Goal: Task Accomplishment & Management: Complete application form

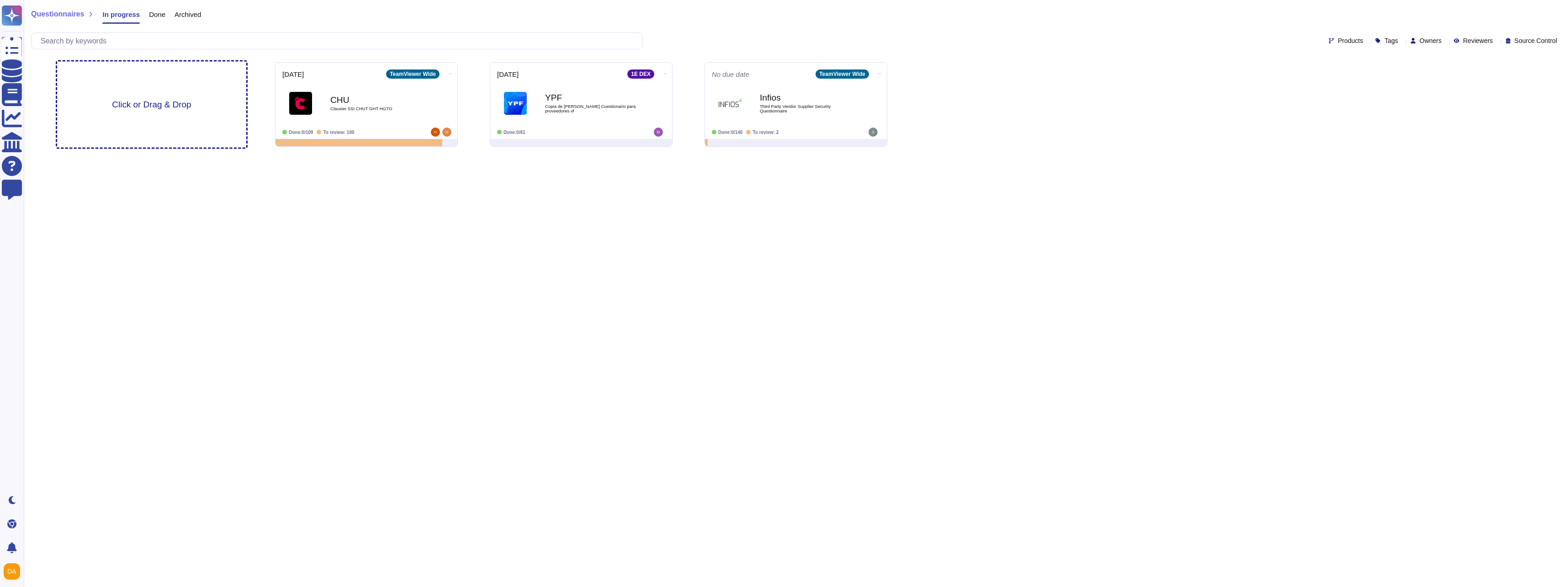
click at [147, 98] on div "Click or Drag & Drop" at bounding box center [152, 105] width 189 height 86
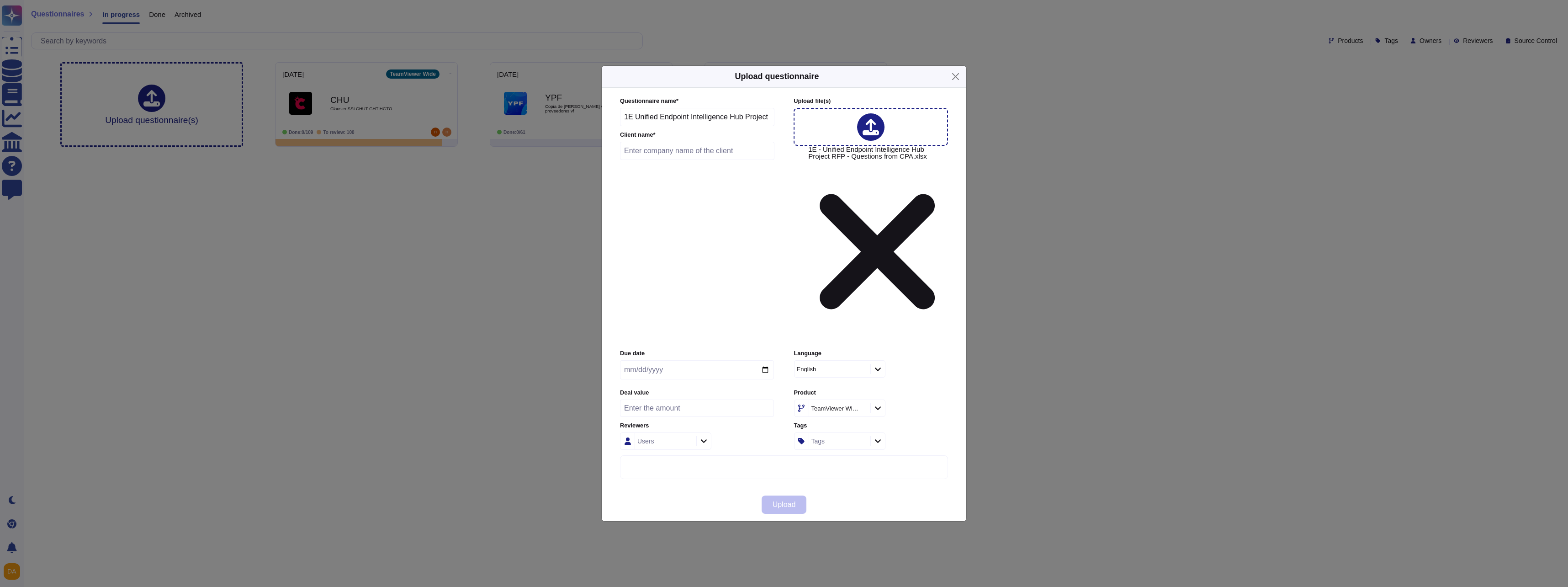
click at [700, 160] on input "text" at bounding box center [697, 150] width 154 height 18
type input "Cathay Pacific"
click at [718, 360] on input "date" at bounding box center [697, 370] width 154 height 19
click at [767, 360] on input "date" at bounding box center [697, 370] width 154 height 19
type input "[DATE]"
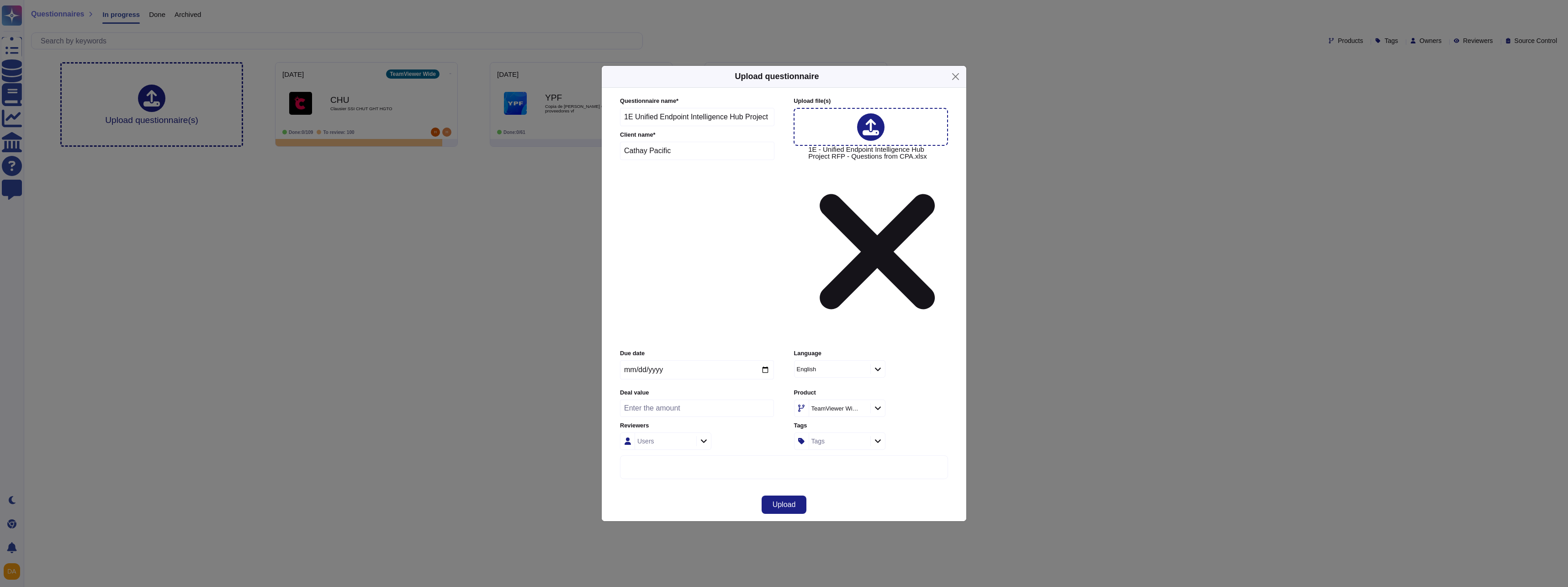
click at [847, 405] on div "TeamViewer Wide" at bounding box center [835, 408] width 48 height 6
click at [829, 412] on span "1E DEX" at bounding box center [819, 414] width 24 height 8
click at [791, 501] on span "Upload" at bounding box center [784, 504] width 24 height 7
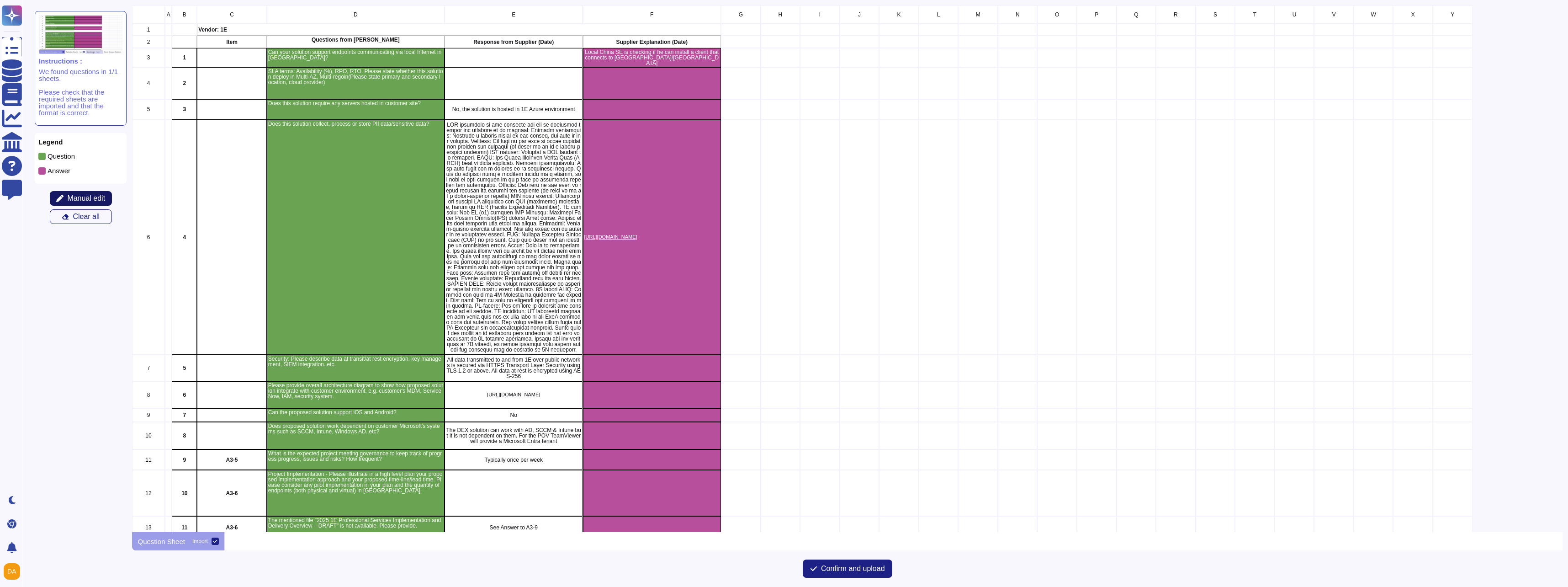
click at [84, 197] on span "Manual edit" at bounding box center [86, 198] width 38 height 7
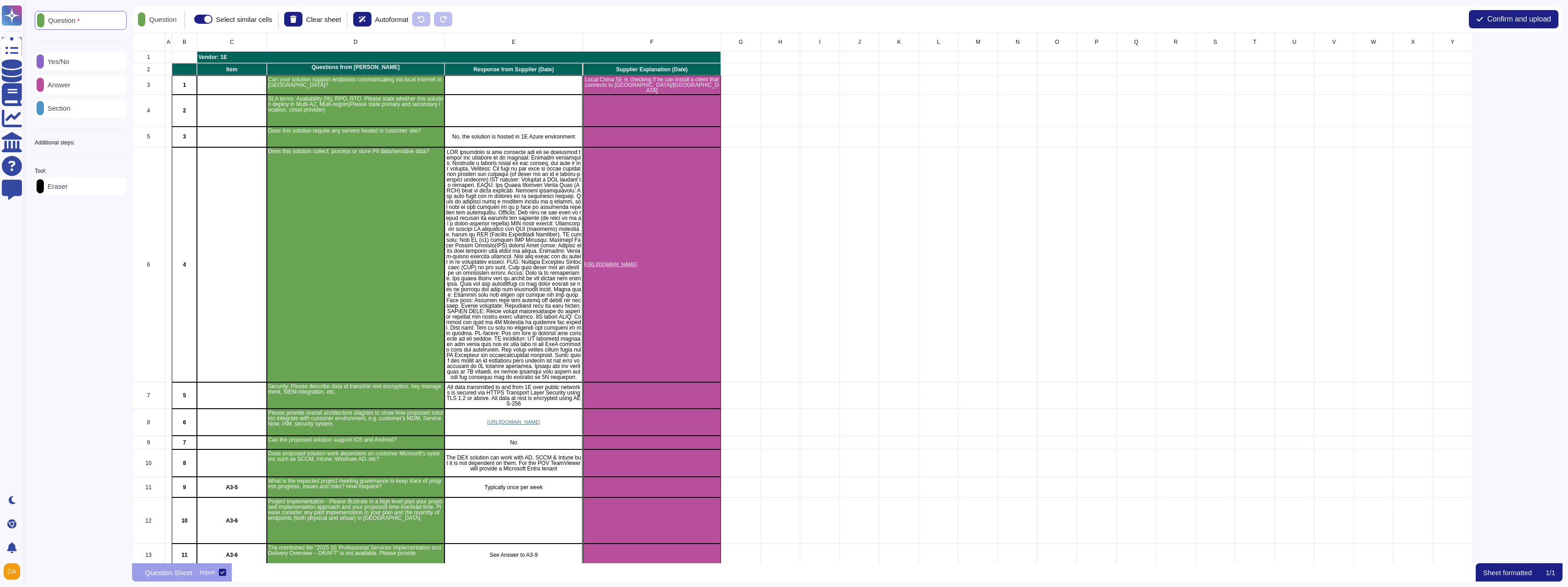
scroll to position [523, 1423]
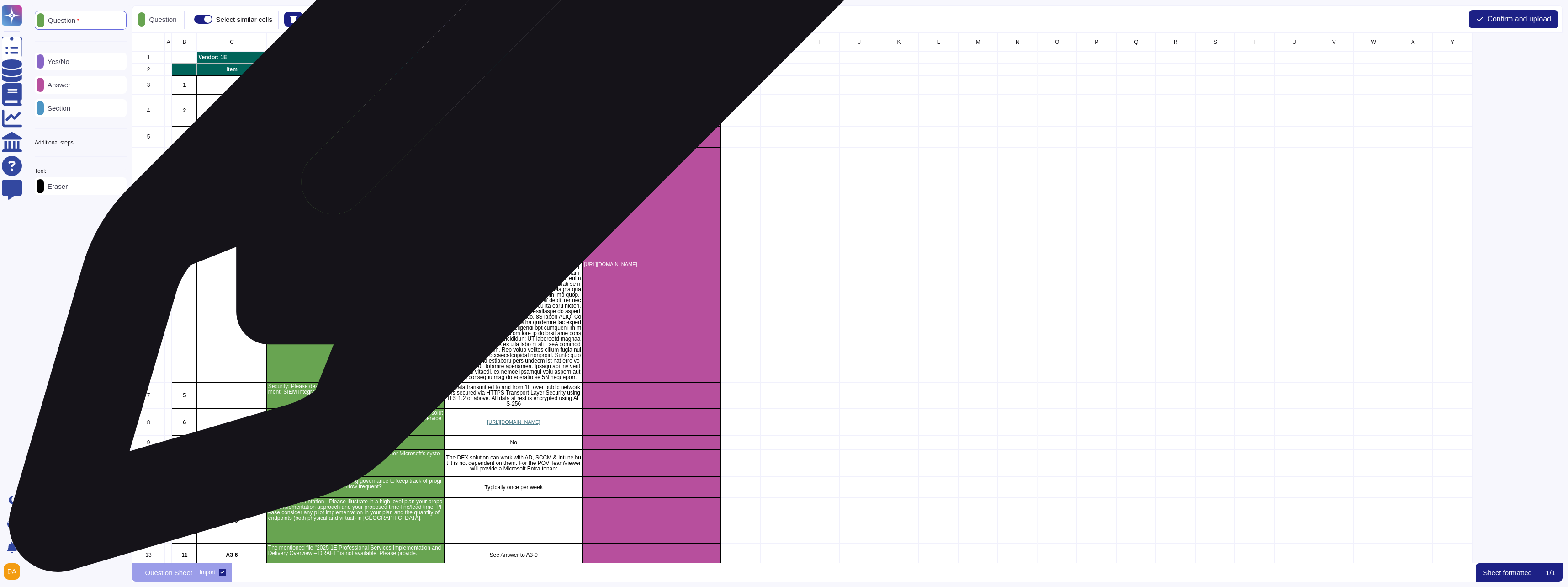
click at [525, 57] on p "Vendor: 1E" at bounding box center [459, 57] width 521 height 6
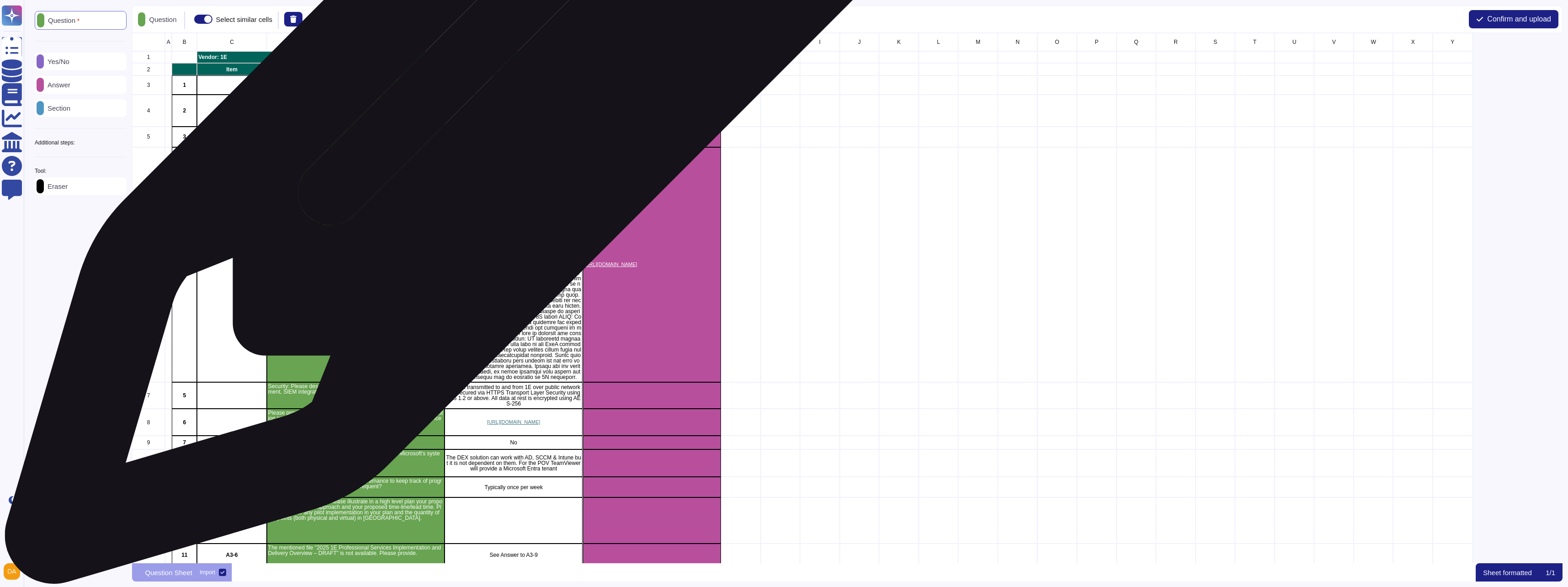
click at [525, 72] on p "Response from Supplier (Date)" at bounding box center [514, 69] width 136 height 6
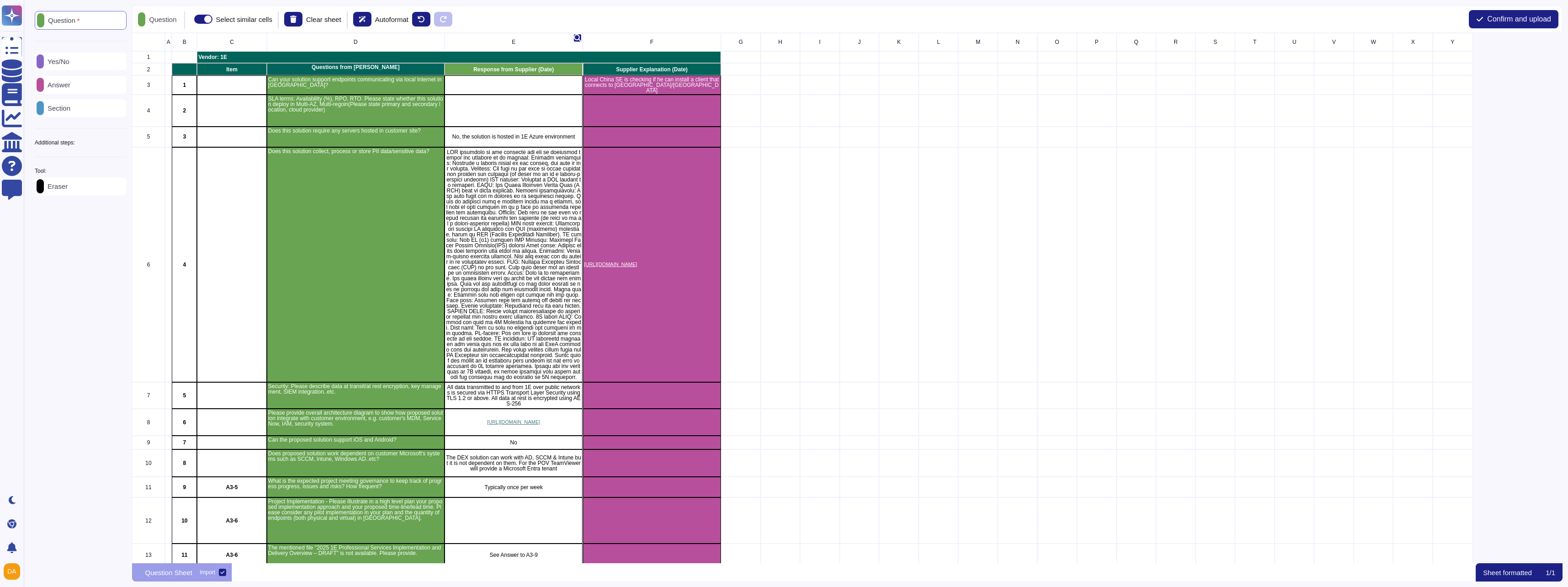
click at [524, 40] on div "E" at bounding box center [514, 42] width 138 height 18
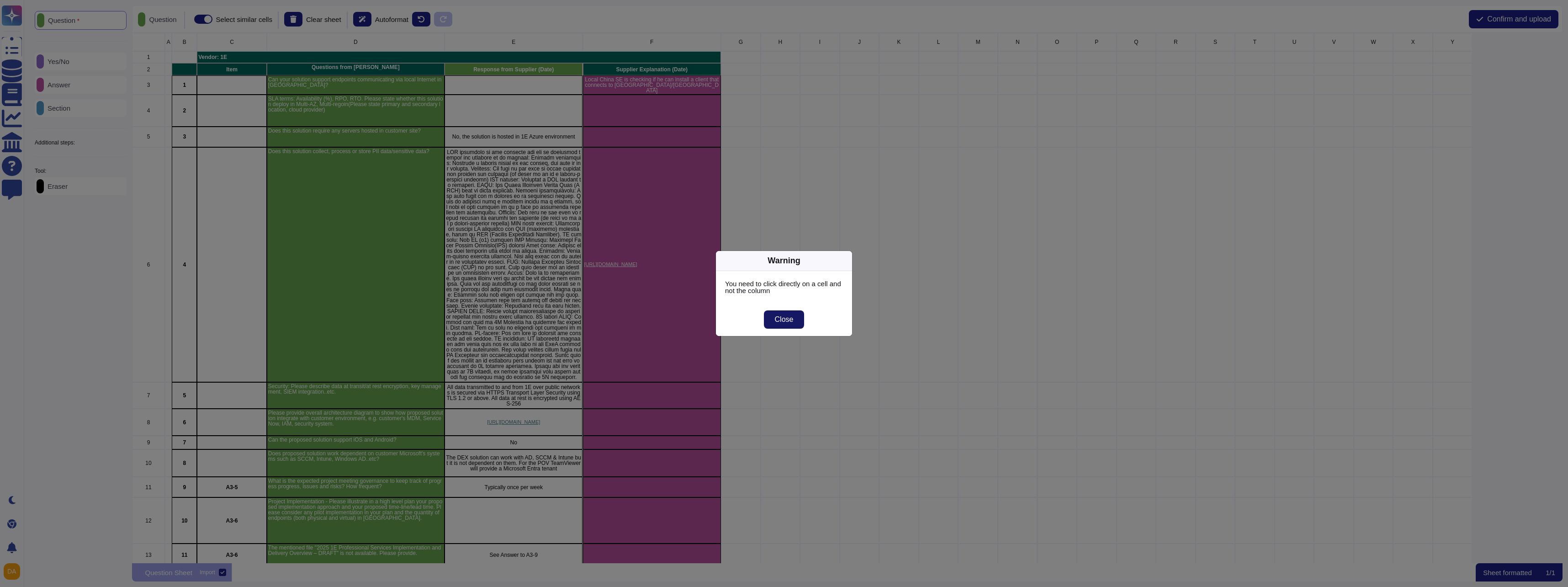
click at [796, 316] on button "Close" at bounding box center [784, 319] width 41 height 18
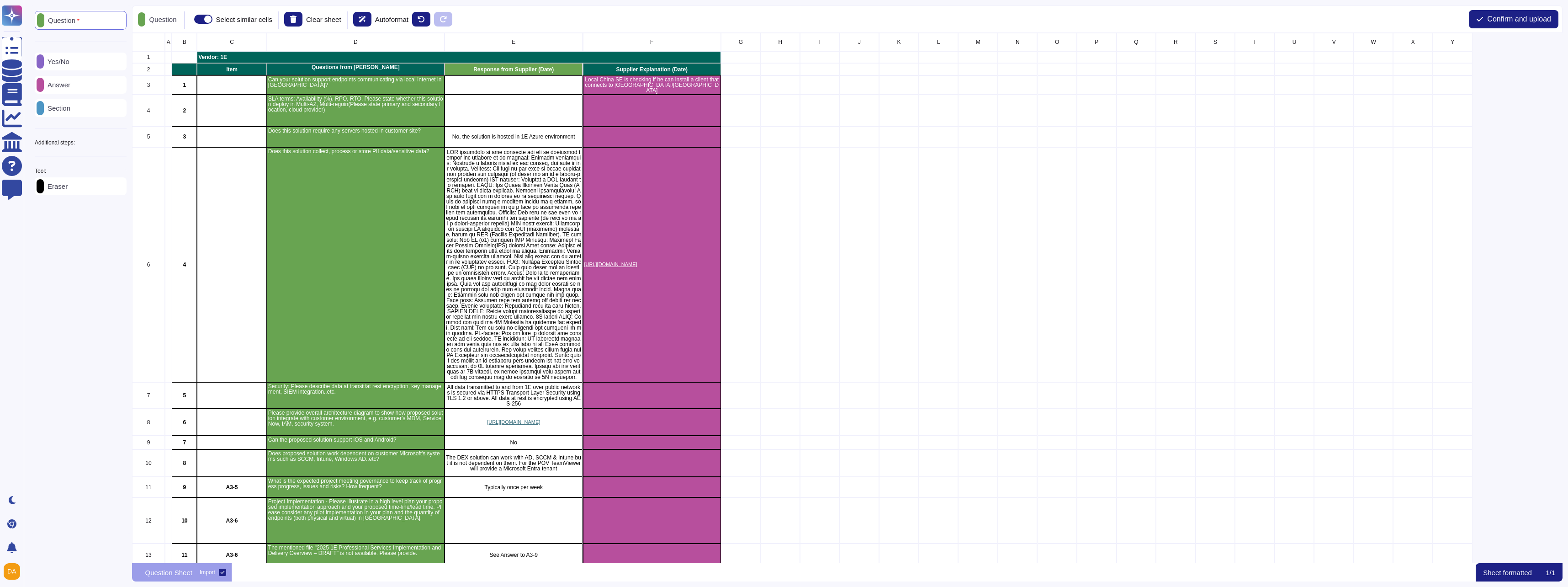
click at [78, 82] on div "Answer" at bounding box center [80, 85] width 92 height 18
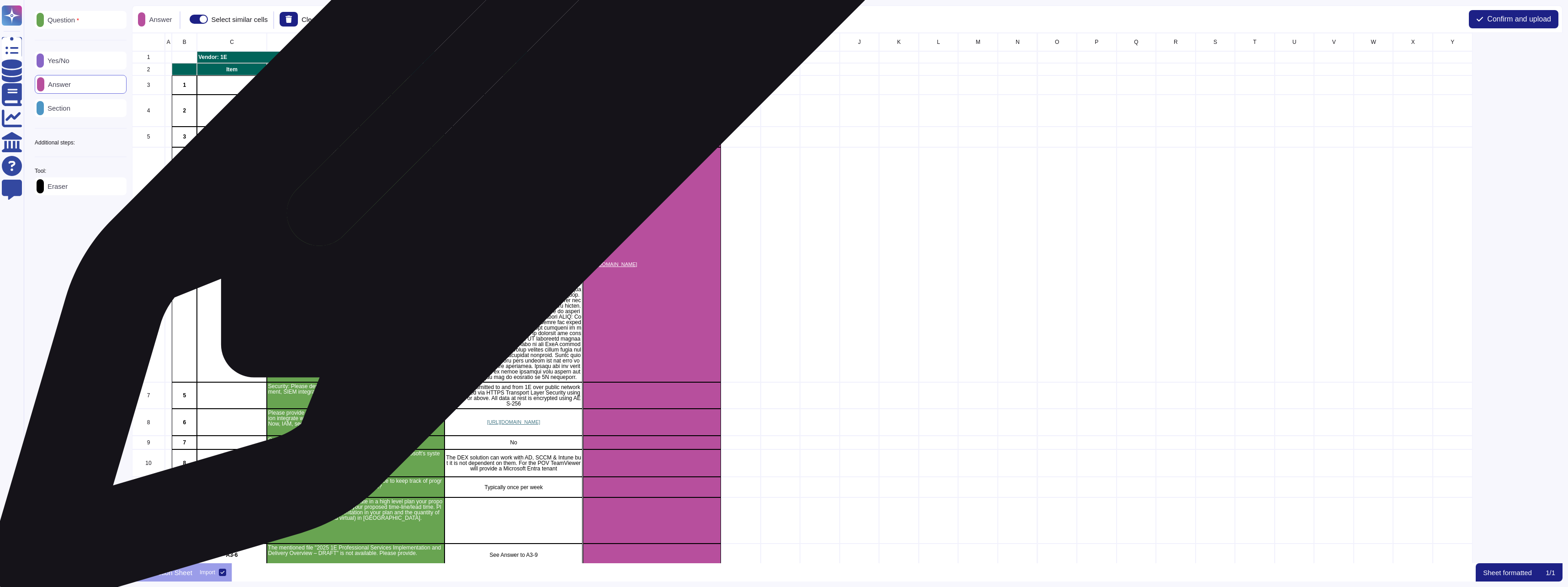
click at [513, 87] on div "grid" at bounding box center [514, 85] width 138 height 19
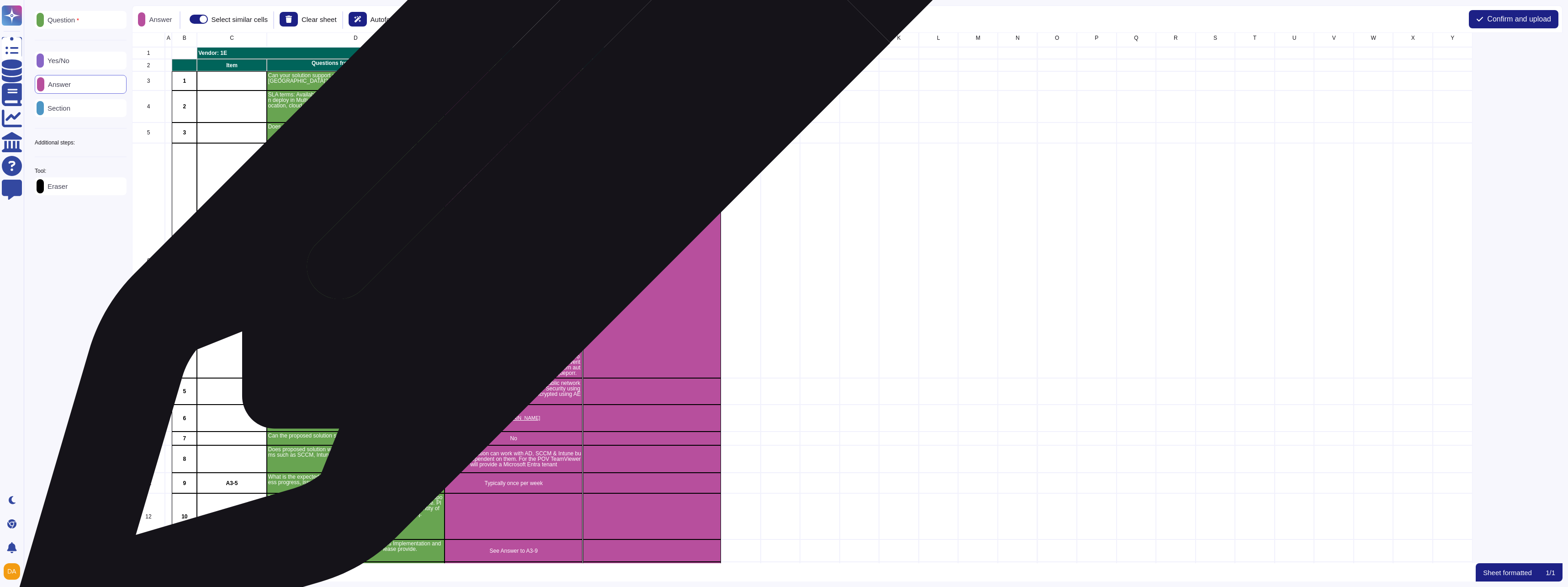
scroll to position [0, 0]
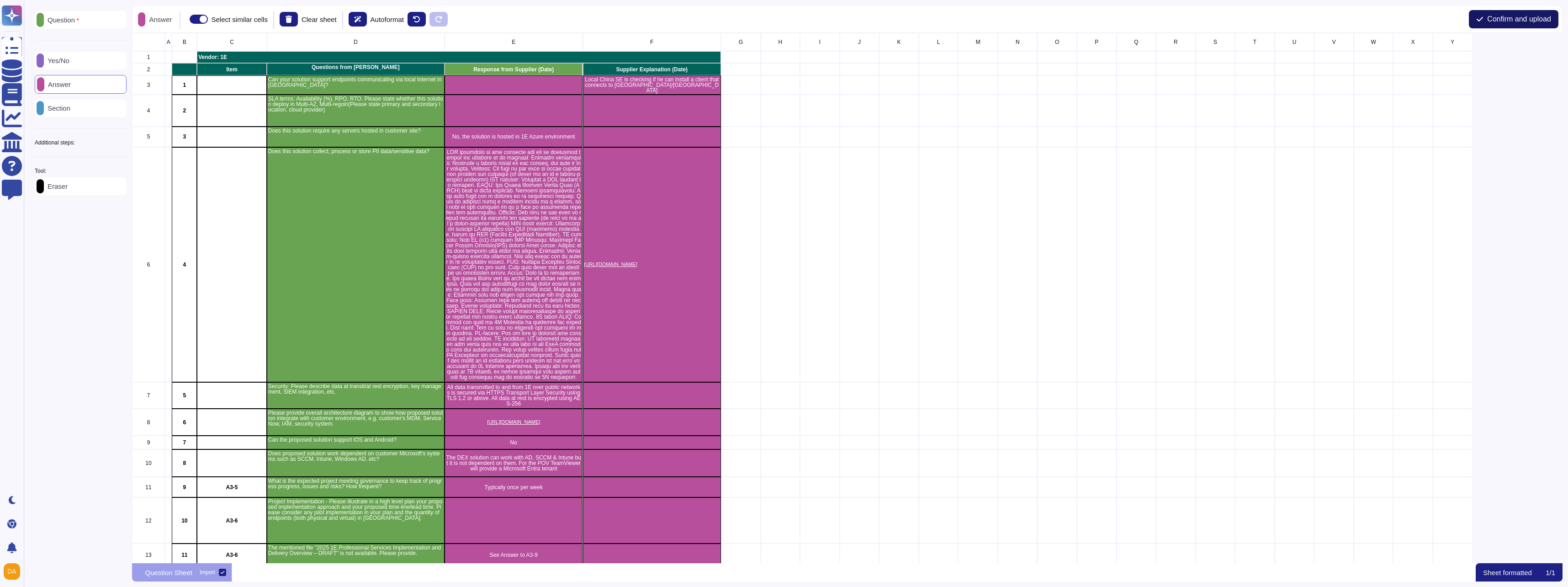
click at [1523, 19] on span "Confirm and upload" at bounding box center [1519, 18] width 64 height 7
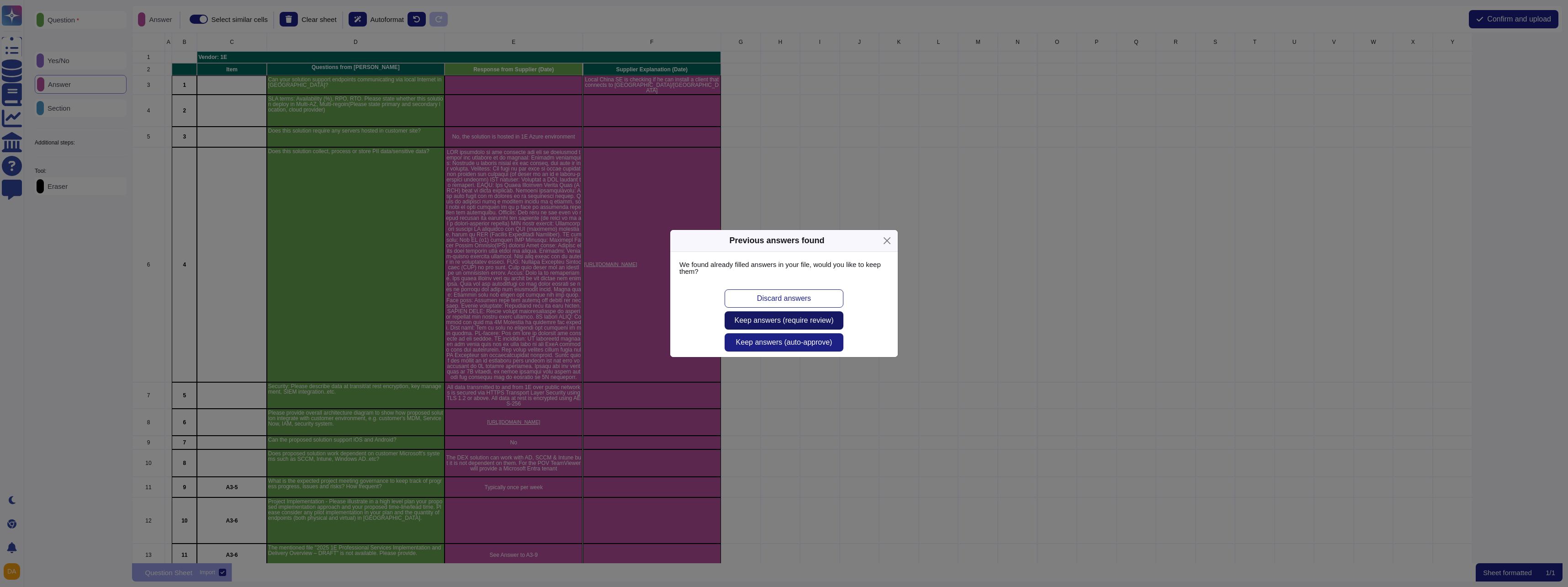
click at [810, 324] on span "Keep answers (require review)" at bounding box center [784, 320] width 99 height 7
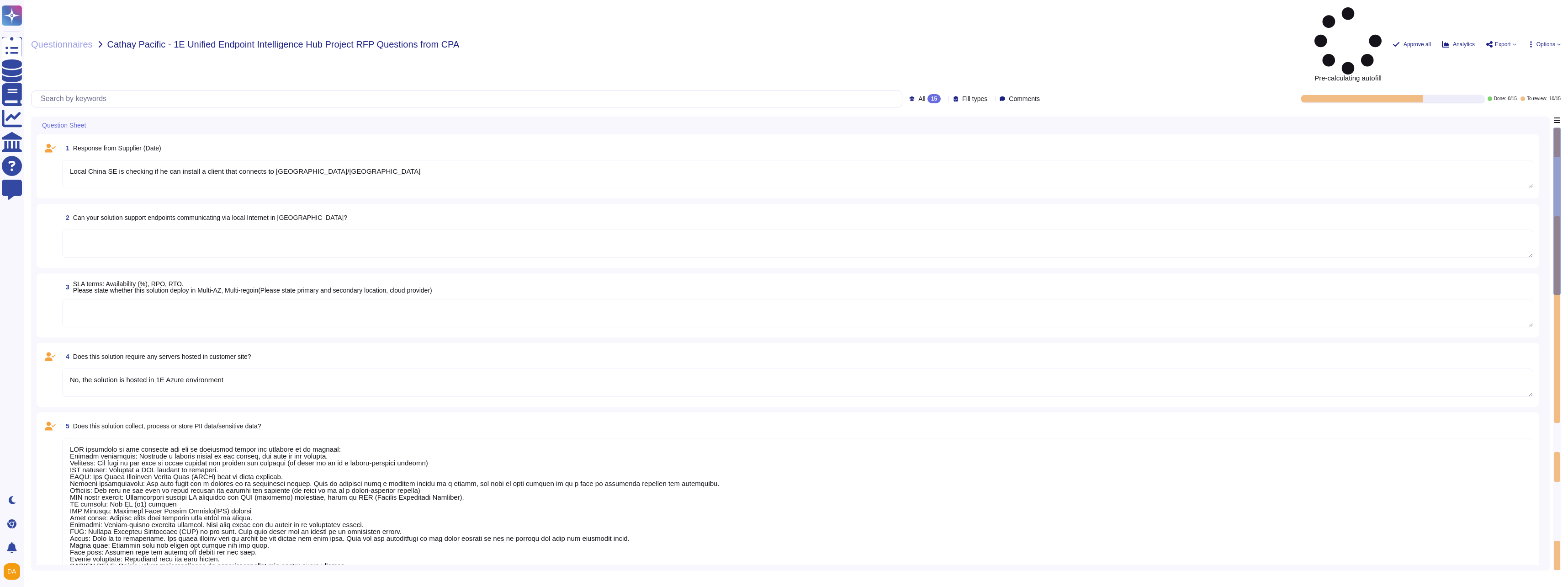
type textarea "Local China SE is checking if he can install a client that connects to [GEOGRAP…"
type textarea "No, the solution is hosted in 1E Azure environment"
type textarea "PII collected by the platform for use by customers within the platform is as fo…"
type textarea "All data transmitted to and from 1E over public networks is secured via HTTPS T…"
type textarea "[URL][DOMAIN_NAME]"
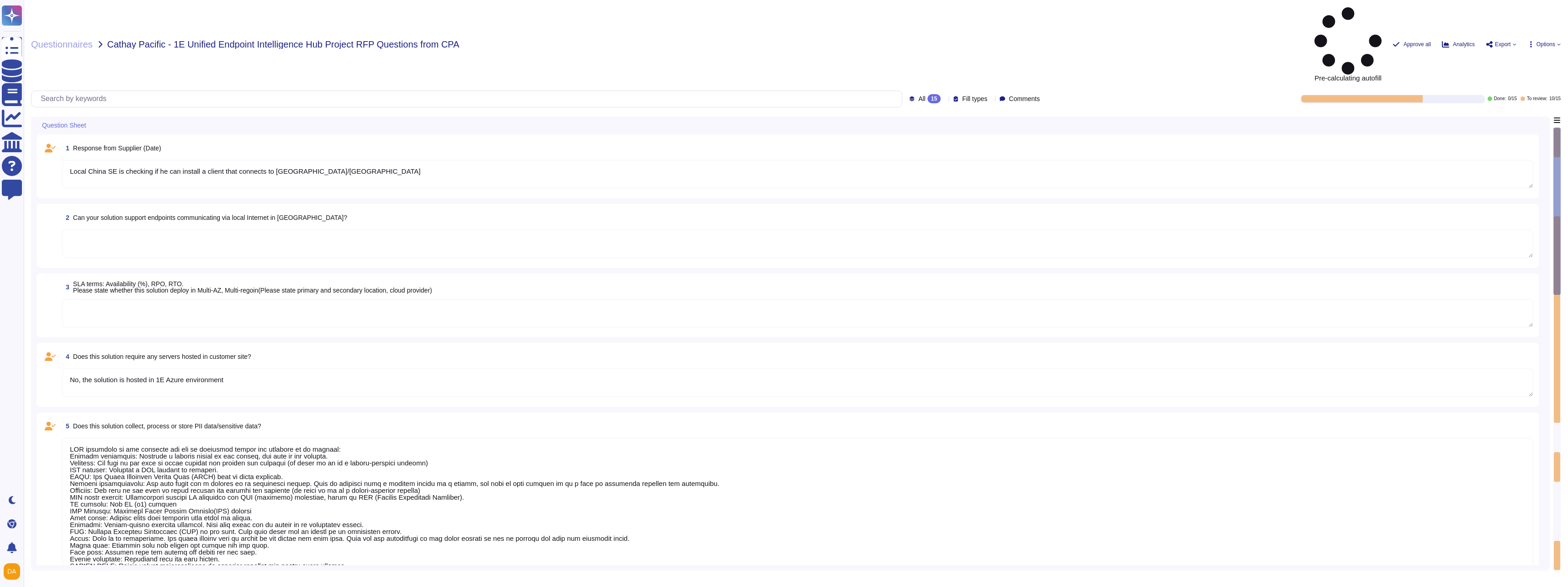
type textarea "No"
type textarea "The DEX solution can work with AD, SCCM & Intune but it is not dependent on the…"
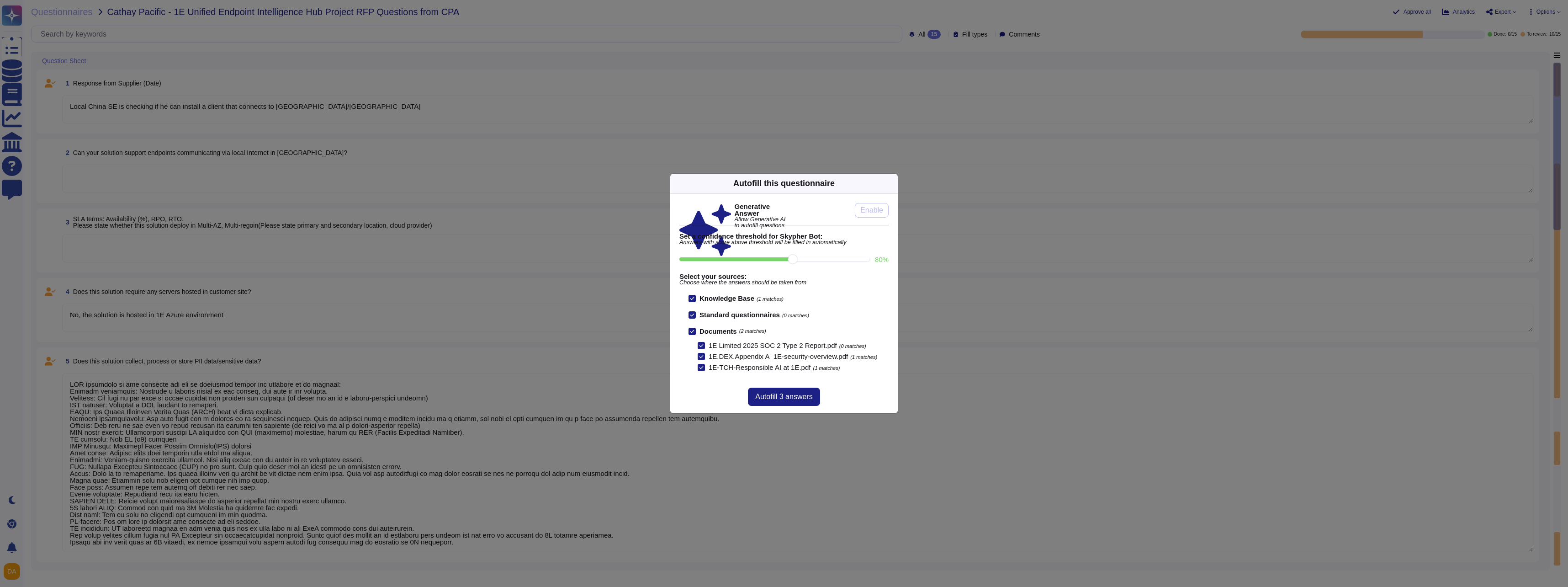
drag, startPoint x: 342, startPoint y: 105, endPoint x: 27, endPoint y: 104, distance: 315.0
click at [27, 104] on body "Questionnaires Knowledge Base Documents Analytics CAIQ / SIG Help Center Feedba…" at bounding box center [784, 293] width 1568 height 587
click at [792, 402] on button "Autofill 3 answers" at bounding box center [784, 396] width 72 height 18
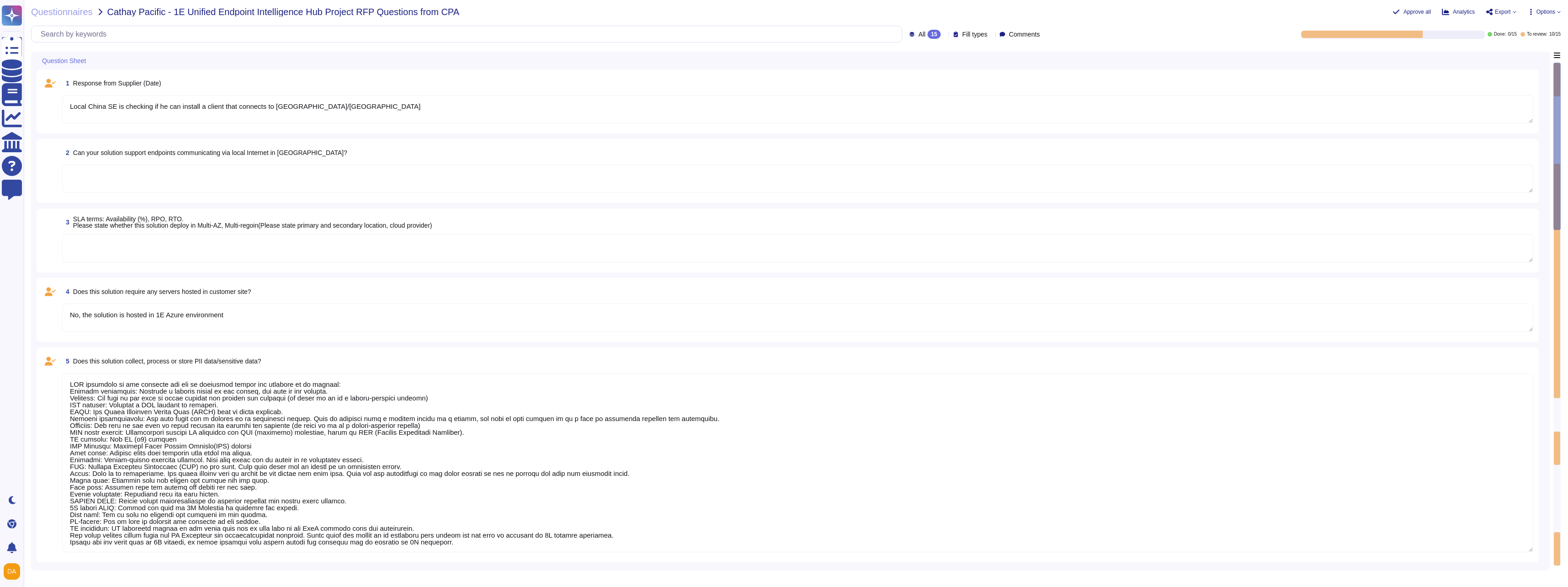
click at [317, 111] on textarea "Local China SE is checking if he can install a client that connects to [GEOGRAP…" at bounding box center [798, 109] width 1471 height 28
type textarea "PII collected by the platform for use by customers within the platform is as fo…"
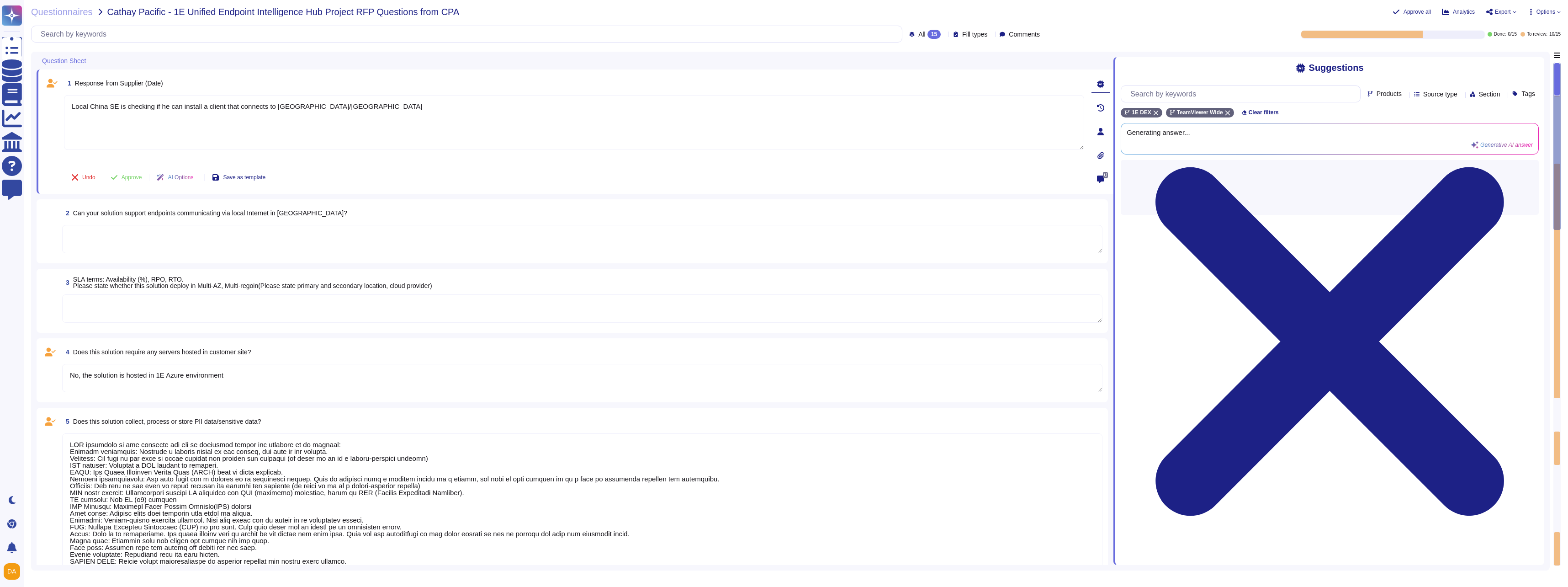
drag, startPoint x: 333, startPoint y: 103, endPoint x: 59, endPoint y: 111, distance: 274.1
click at [59, 111] on div "1 Response from Supplier (Date) Local [GEOGRAPHIC_DATA] SE is checking if he ca…" at bounding box center [564, 132] width 1040 height 113
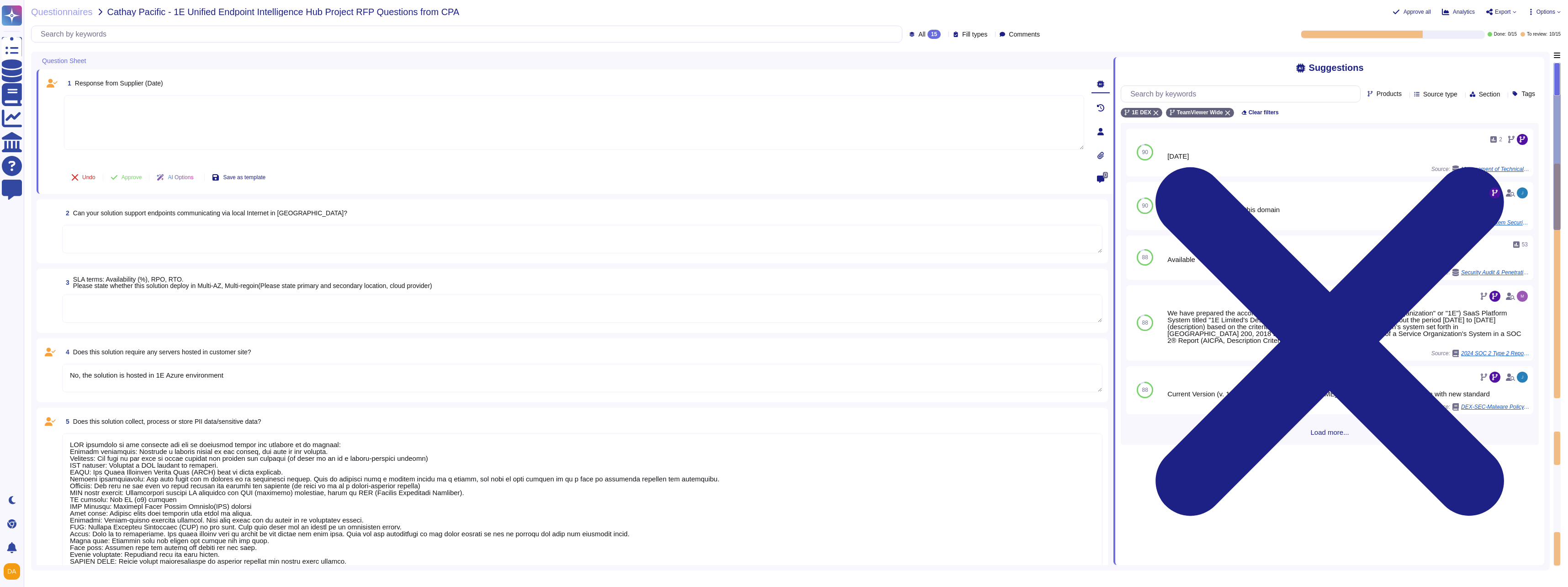
click at [278, 62] on div "Question Sheet" at bounding box center [510, 61] width 949 height 18
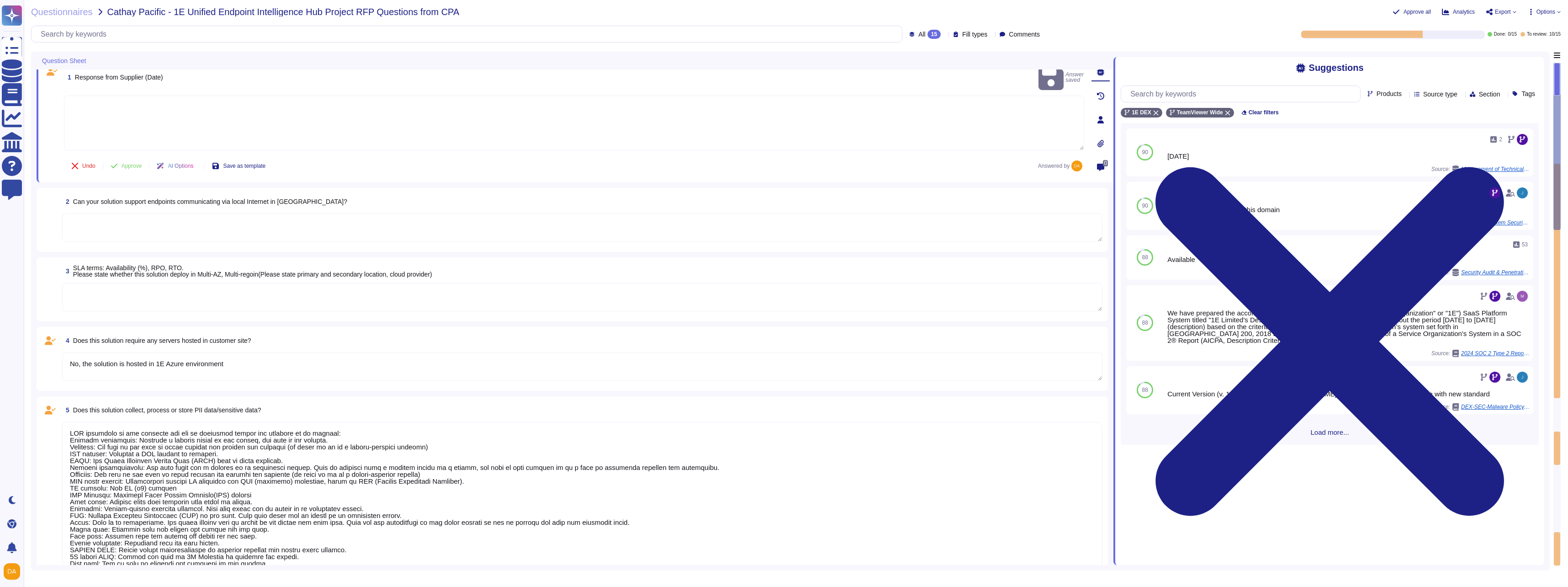
scroll to position [46, 0]
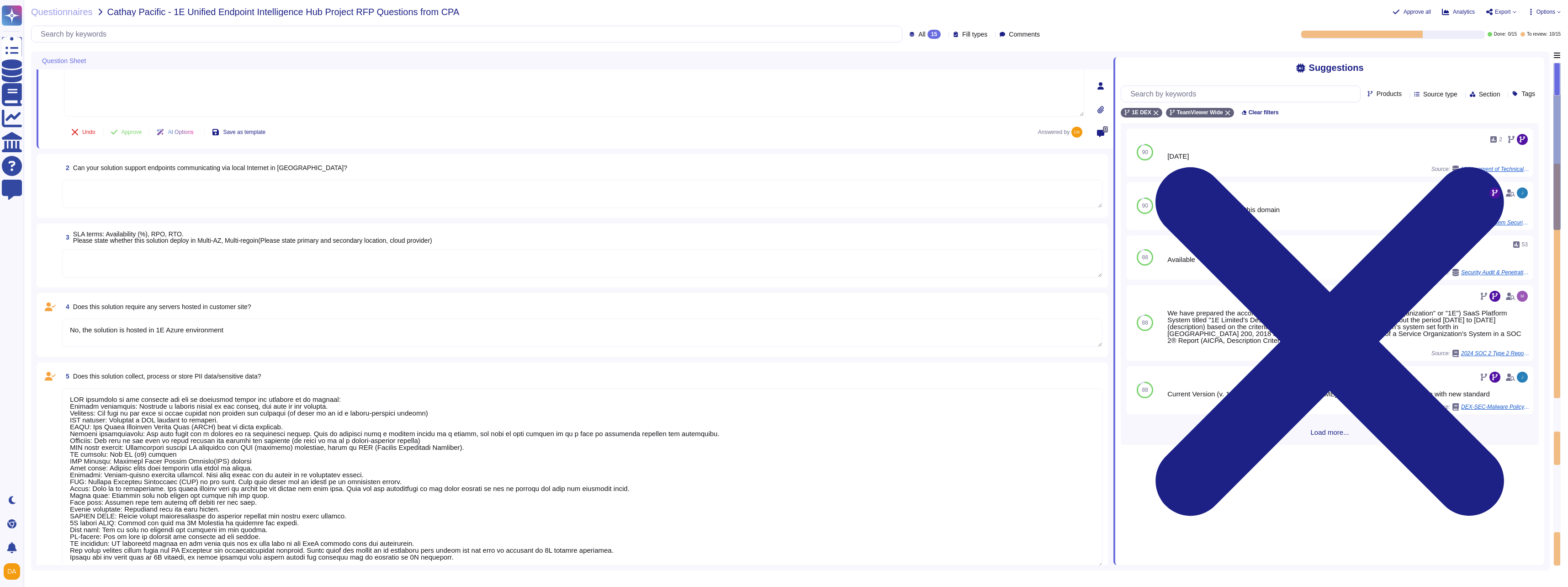
type textarea "PII collected by the platform for use by customers within the platform is as fo…"
type textarea "The DEX solution can work with AD, SCCM & Intune but it is not dependent on the…"
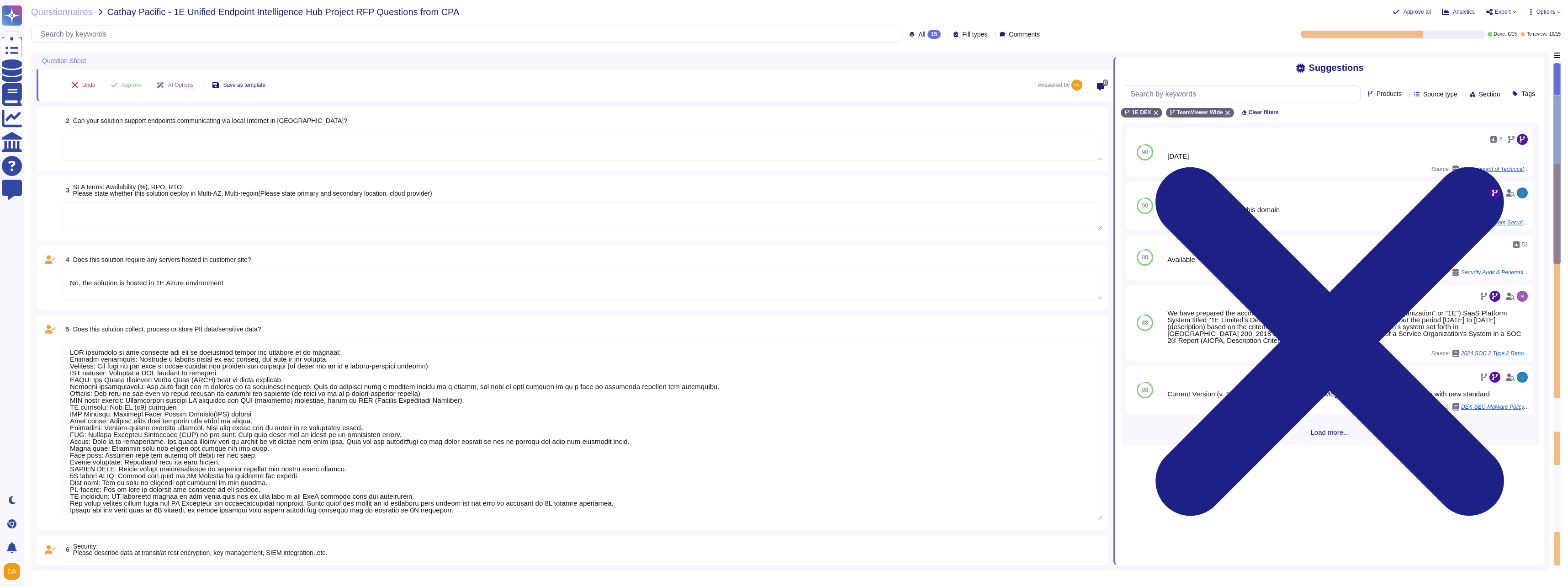
scroll to position [137, 0]
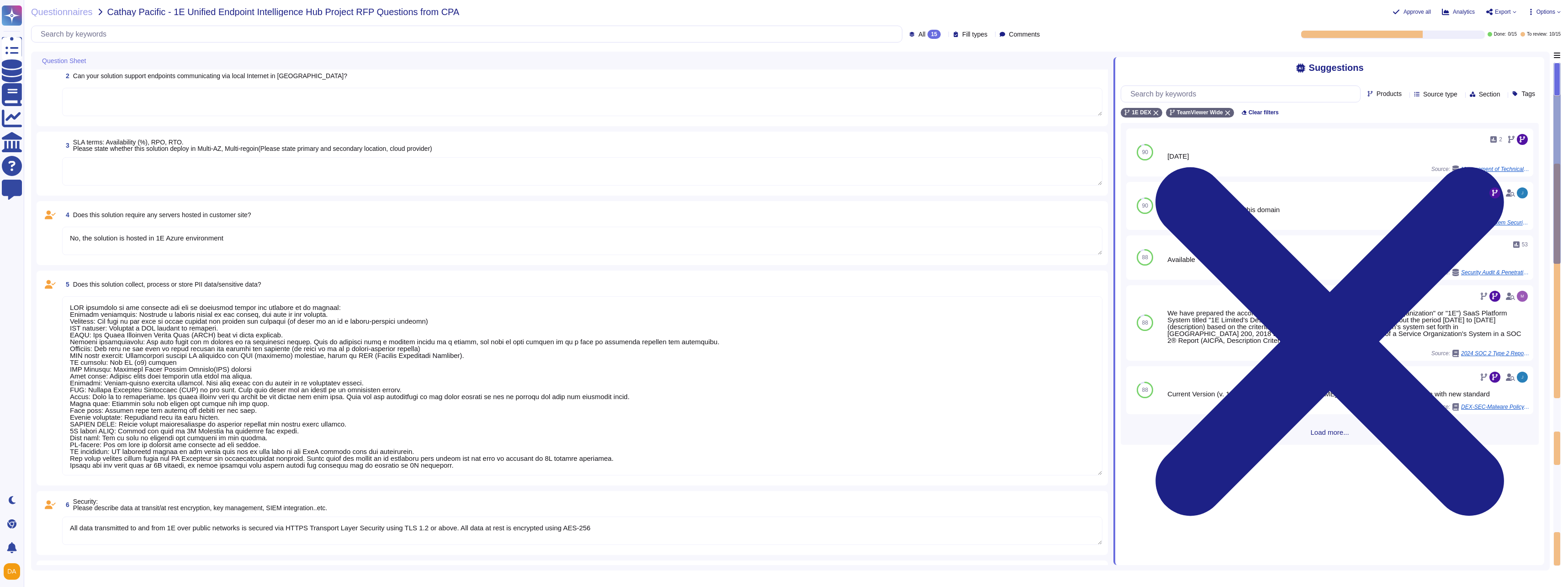
type textarea "PII collected by the platform for use by customers within the platform is as fo…"
type textarea "Typically once per week"
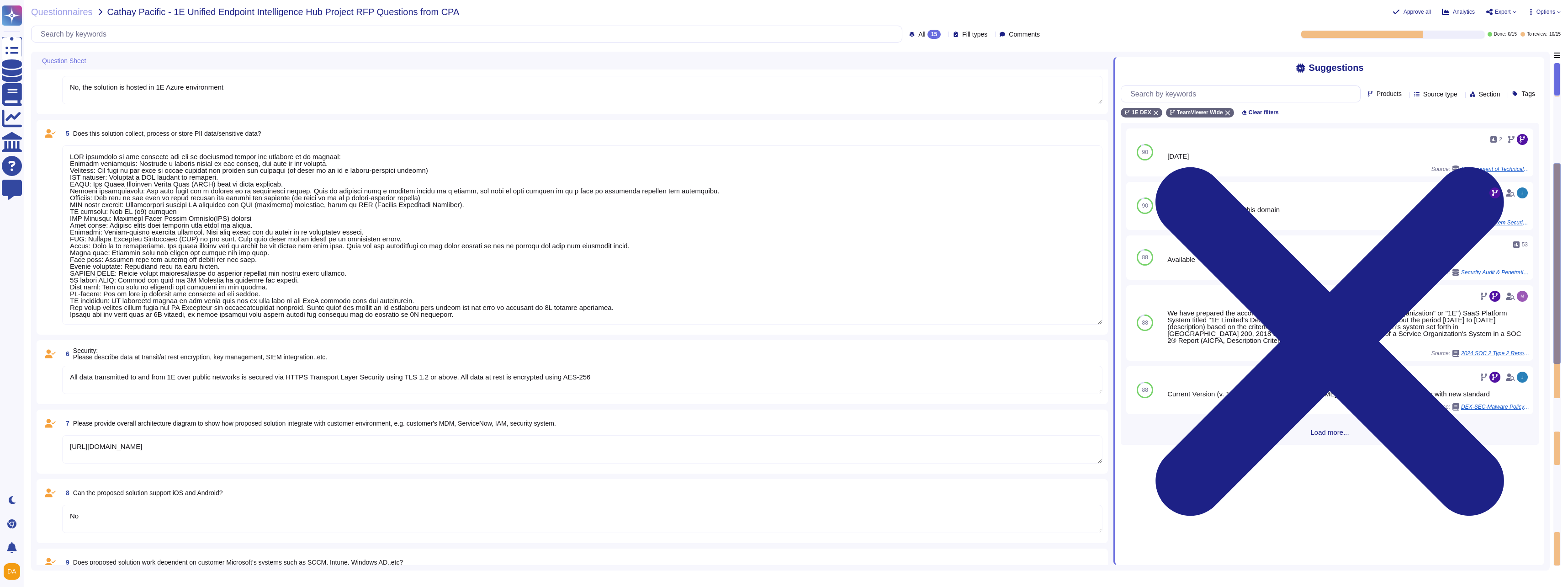
type textarea "PII collected by the platform for use by customers within the platform is as fo…"
type textarea "See Answer to A3-9"
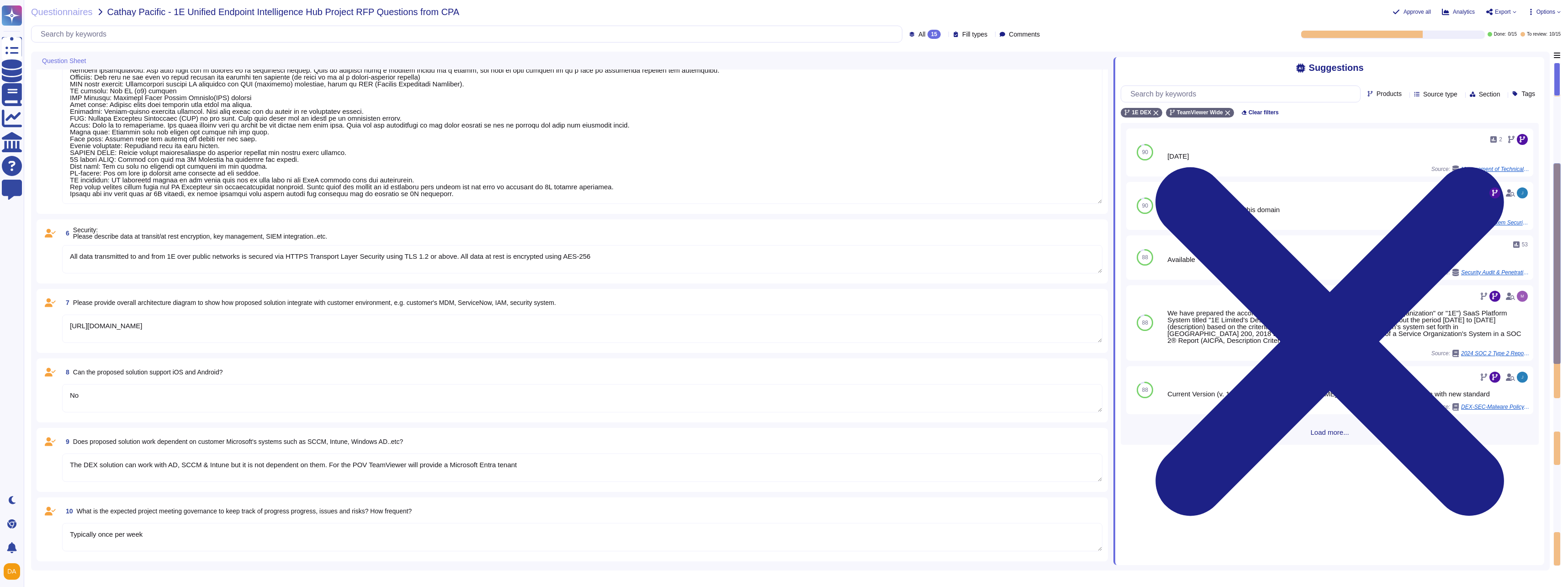
scroll to position [411, 0]
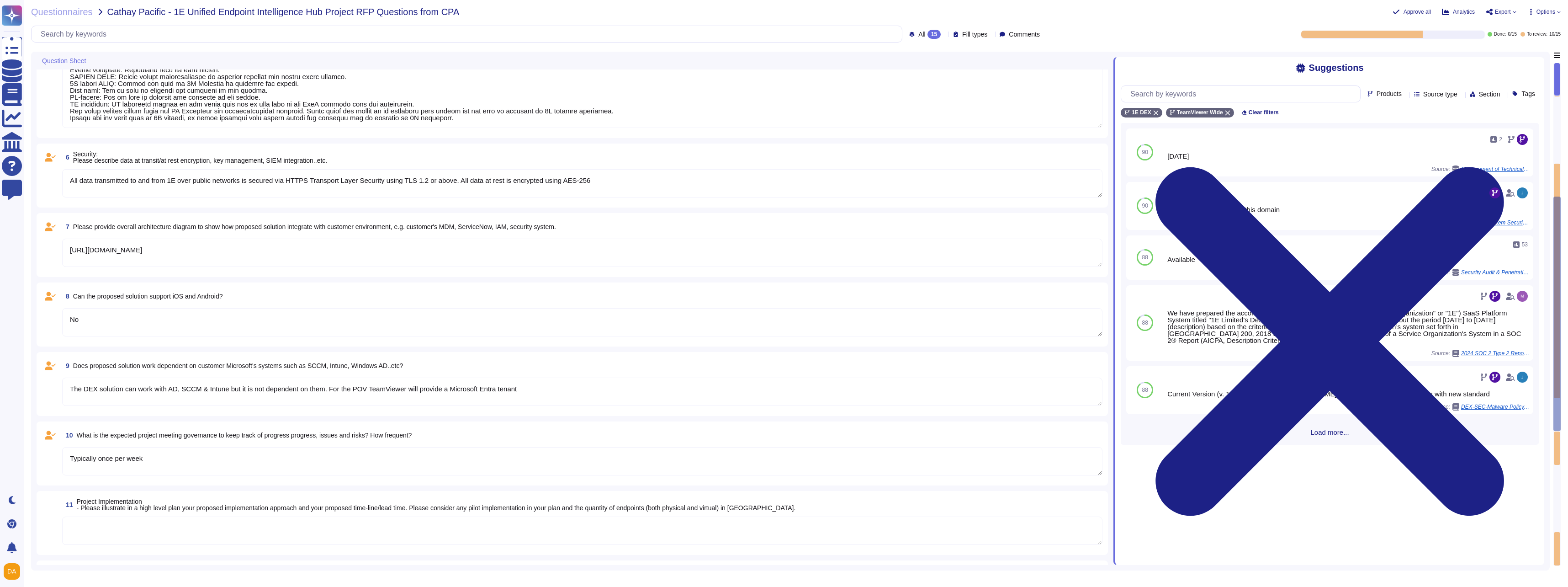
type textarea "PII collected by the platform for use by customers within the platform is as fo…"
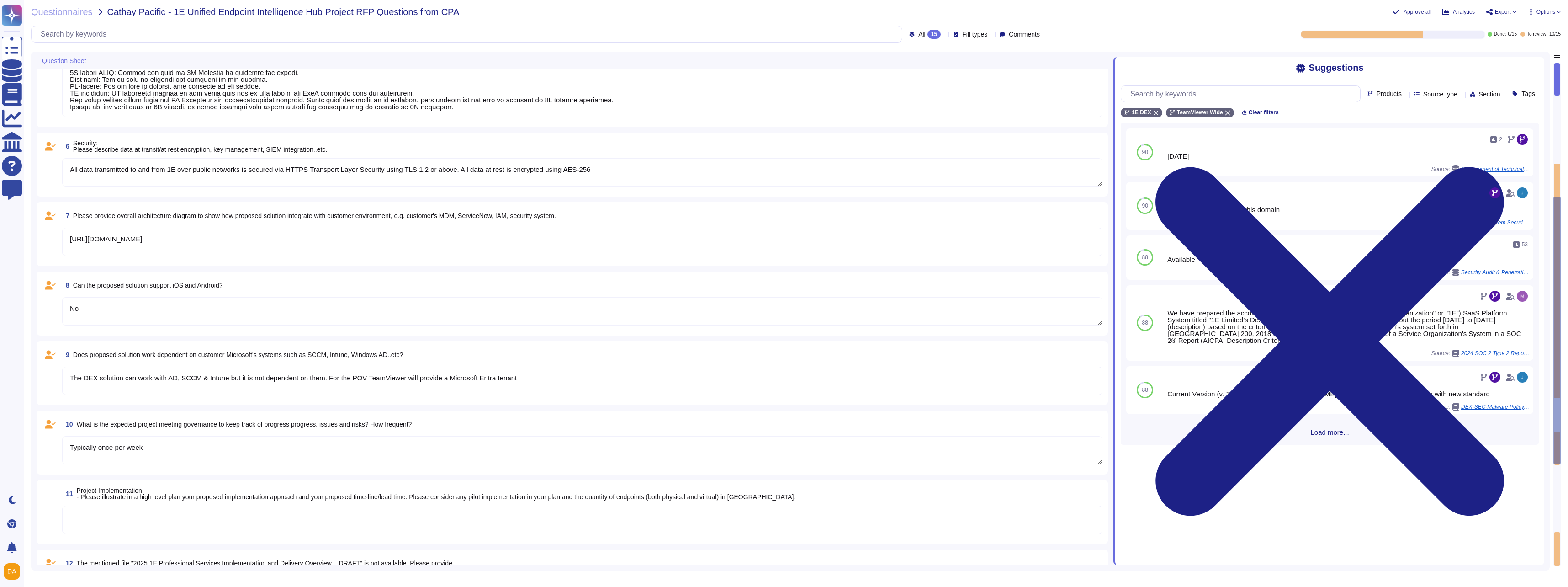
type textarea "Attach file "2025 1E Professional Services Implementation and Delivery Overview…"
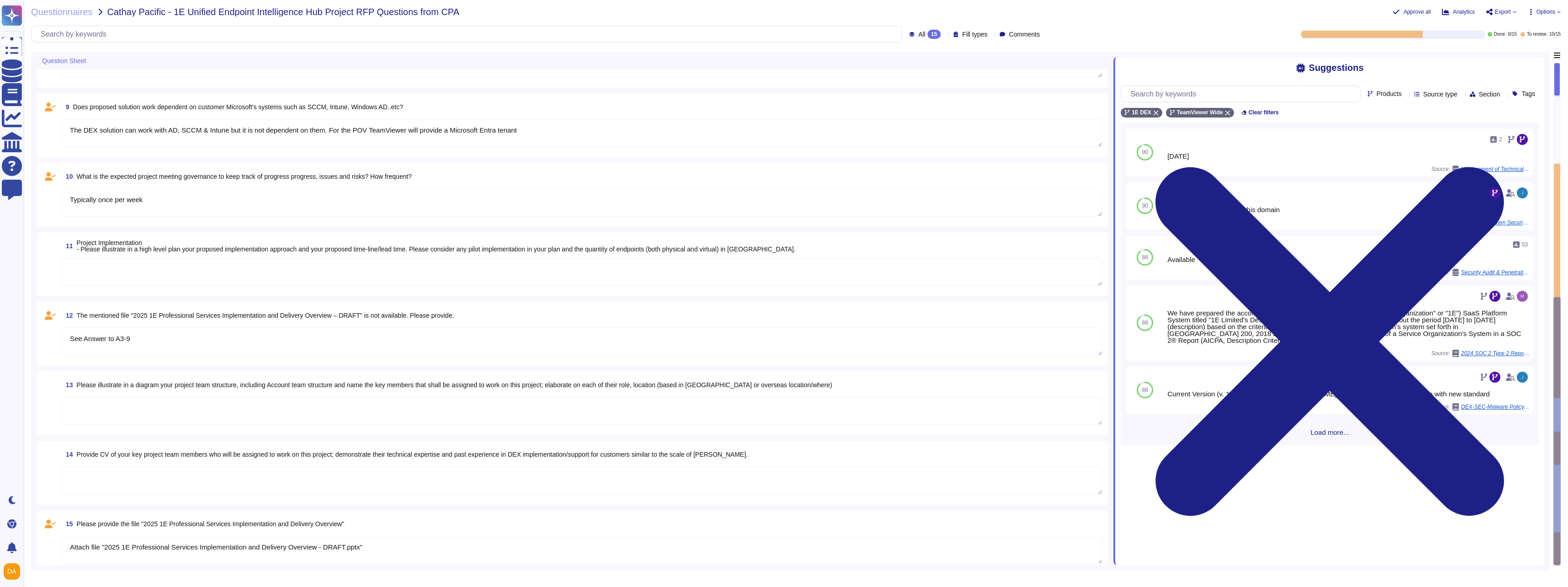
scroll to position [730, 0]
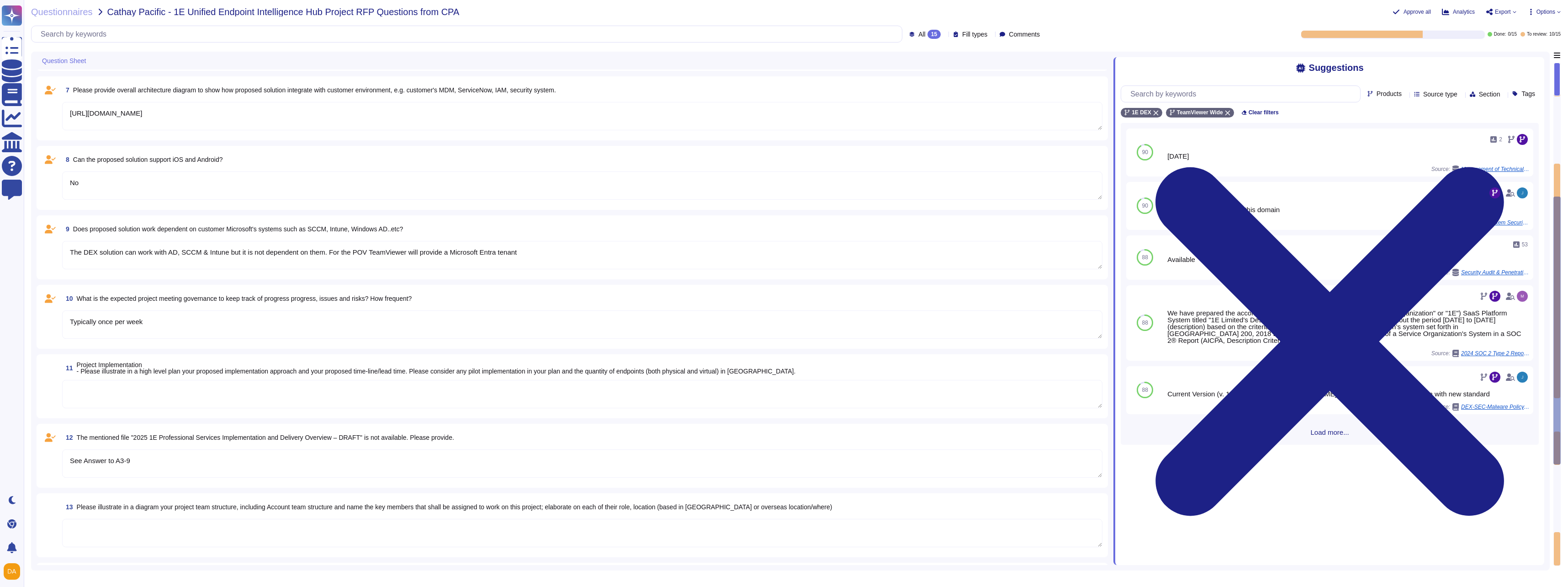
type textarea "PII collected by the platform for use by customers within the platform is as fo…"
type textarea "No, the solution is hosted in 1E Azure environment"
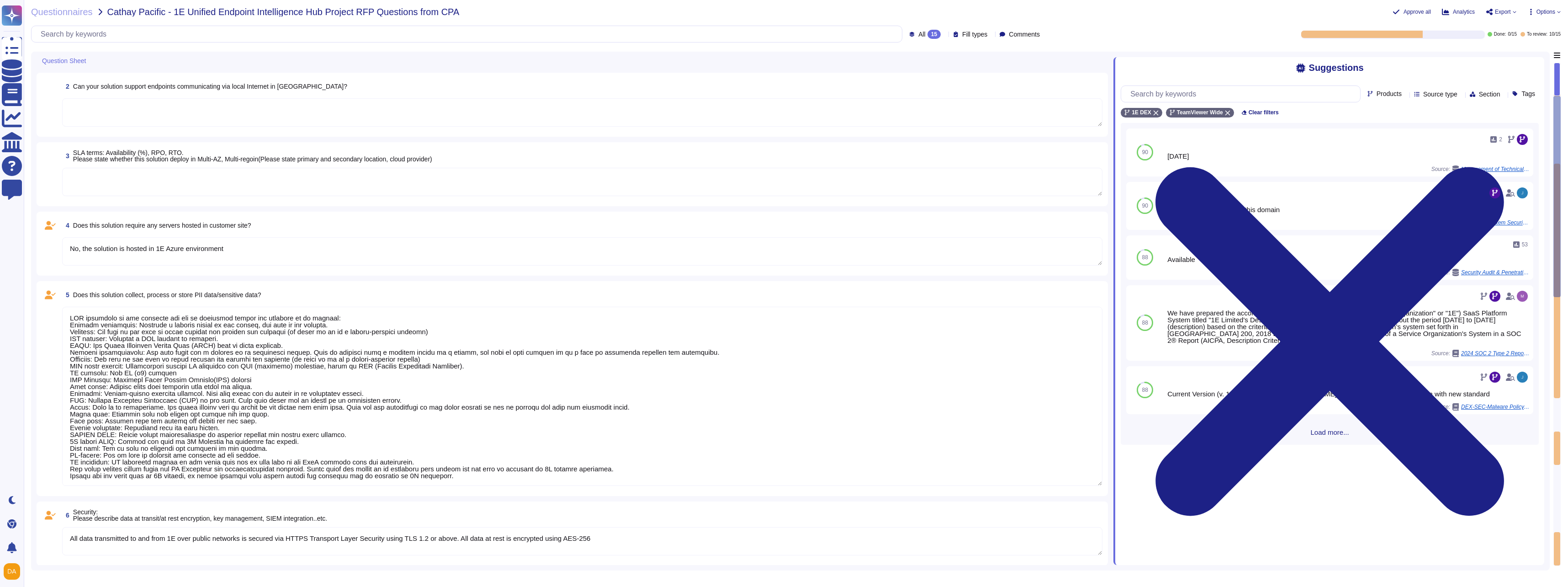
scroll to position [0, 0]
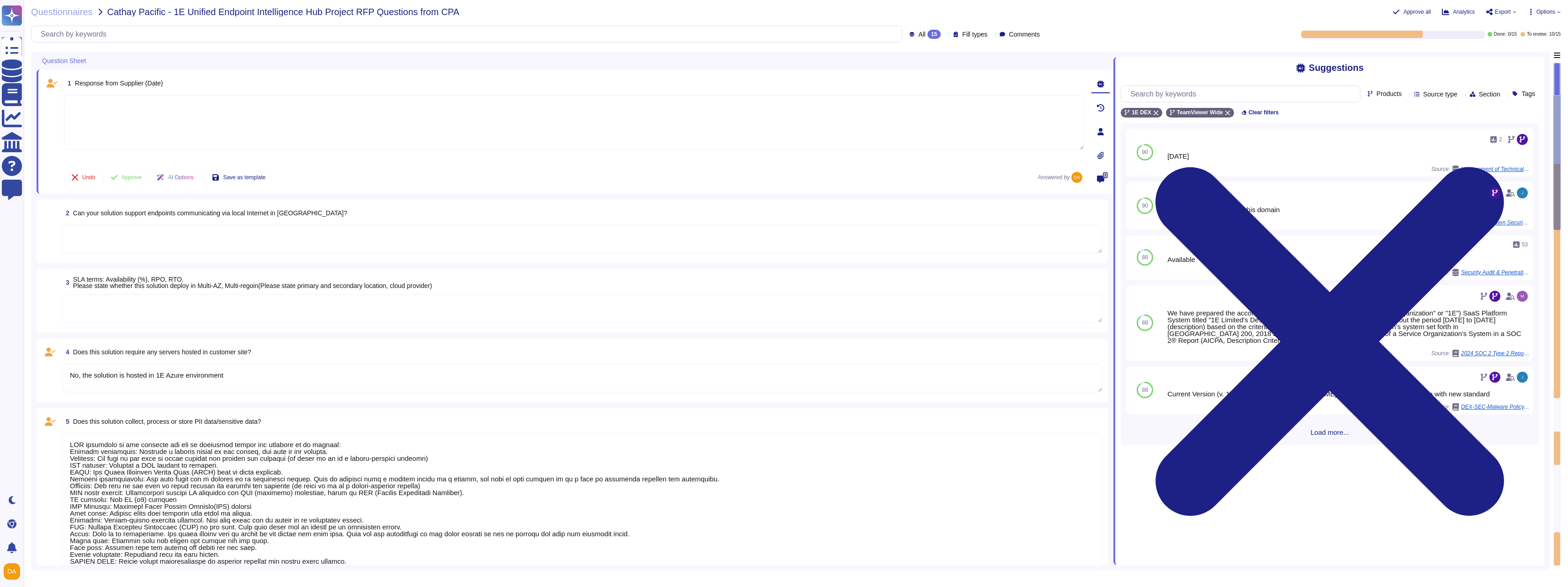
click at [185, 241] on textarea at bounding box center [582, 239] width 1040 height 28
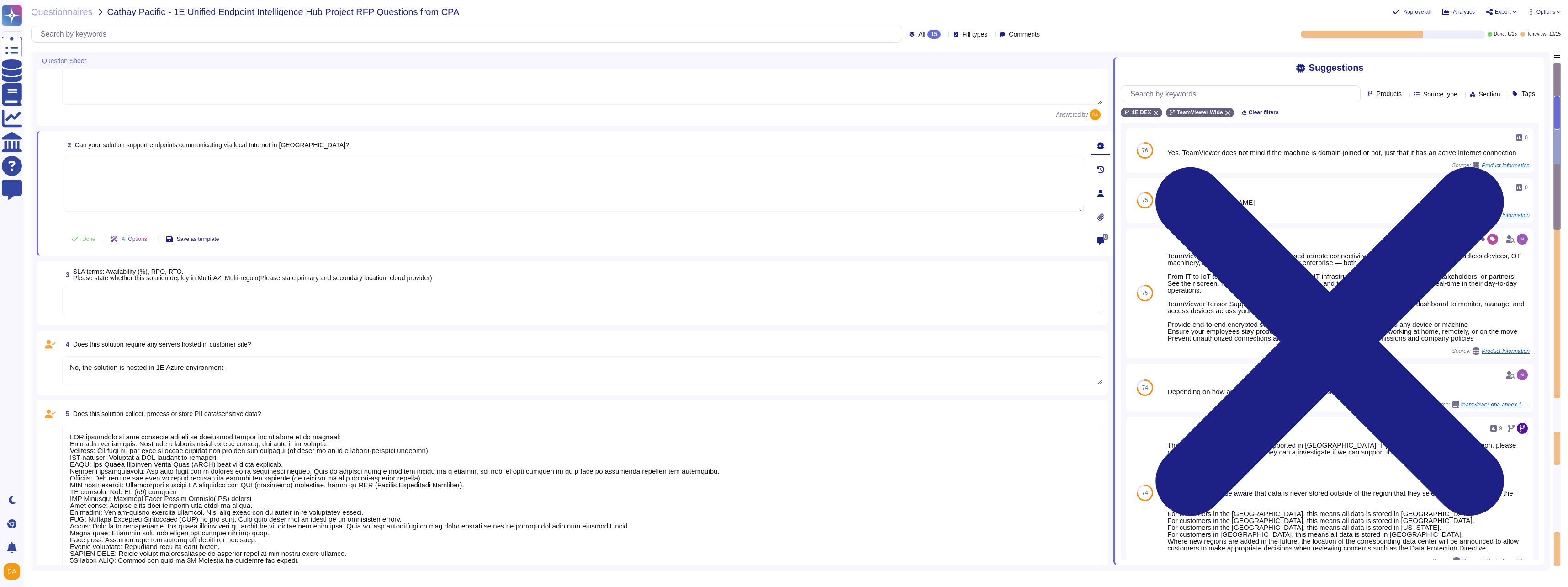
type textarea "PII collected by the platform for use by customers within the platform is as fo…"
type textarea "No"
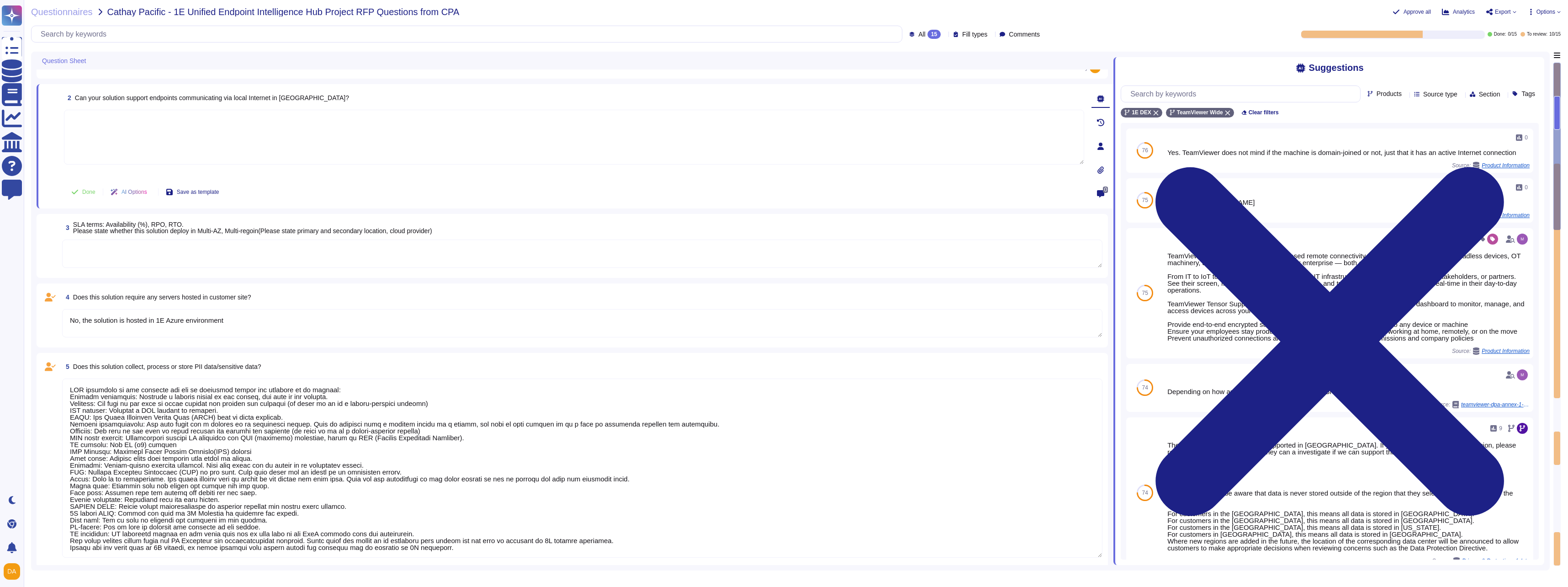
type textarea "PII collected by the platform for use by customers within the platform is as fo…"
type textarea "The DEX solution can work with AD, SCCM & Intune but it is not dependent on the…"
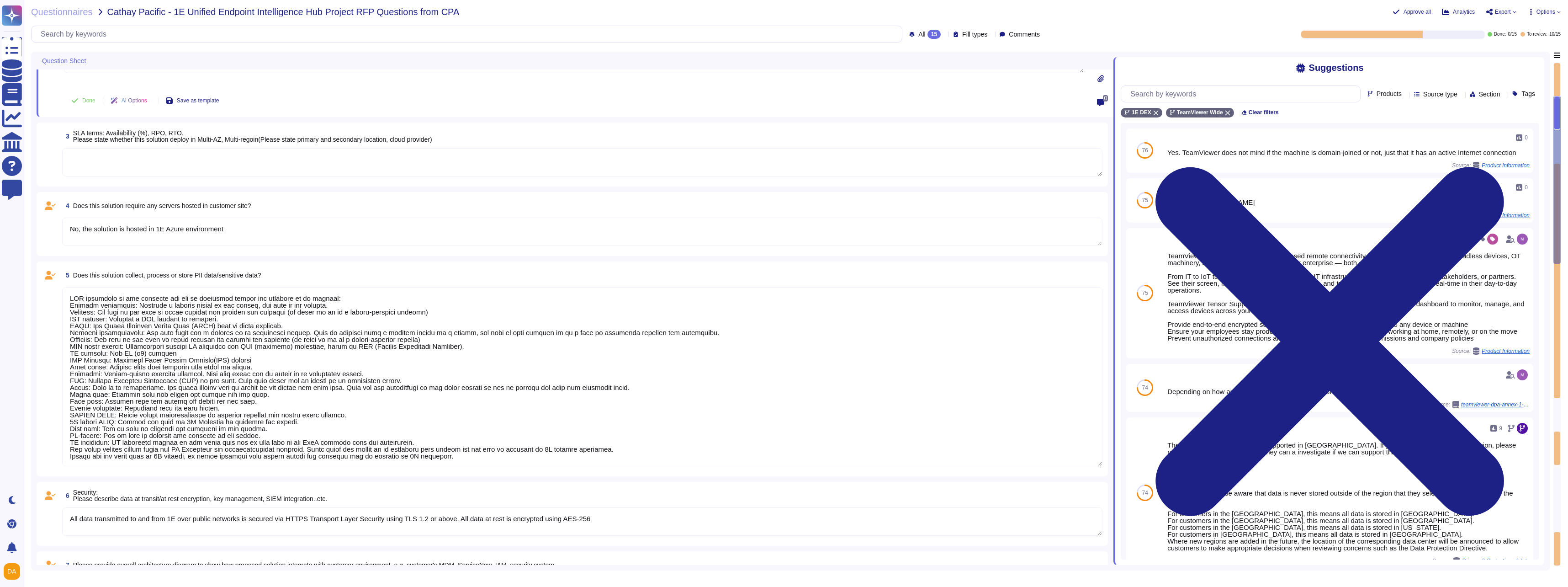
type textarea "PII collected by the platform for use by customers within the platform is as fo…"
type textarea "Typically once per week"
click at [271, 163] on textarea at bounding box center [582, 162] width 1040 height 28
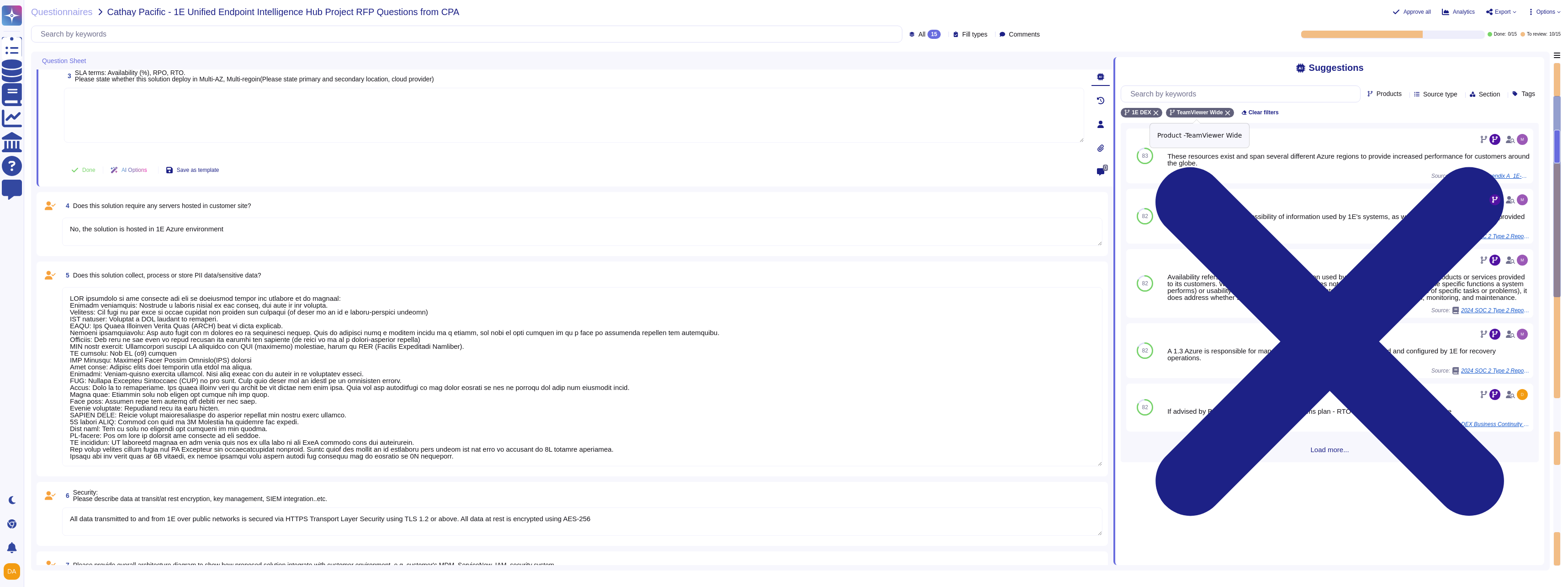
click at [1225, 115] on icon at bounding box center [1227, 113] width 6 height 6
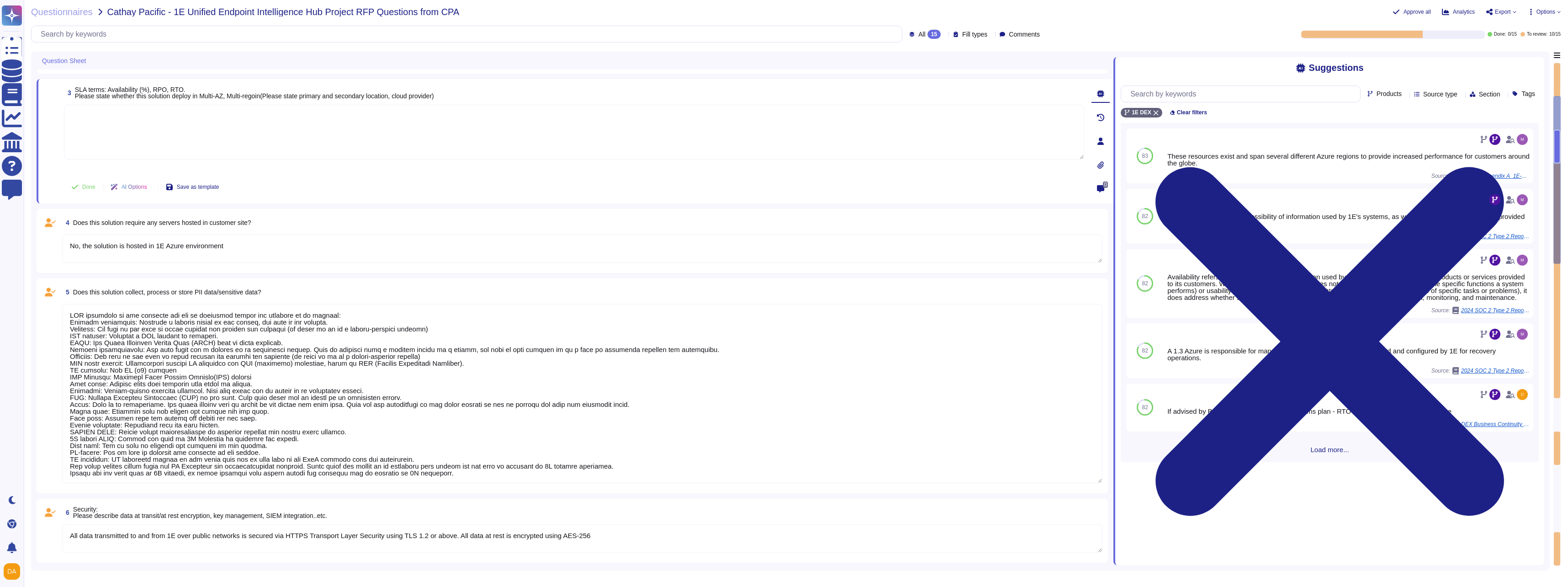
scroll to position [137, 0]
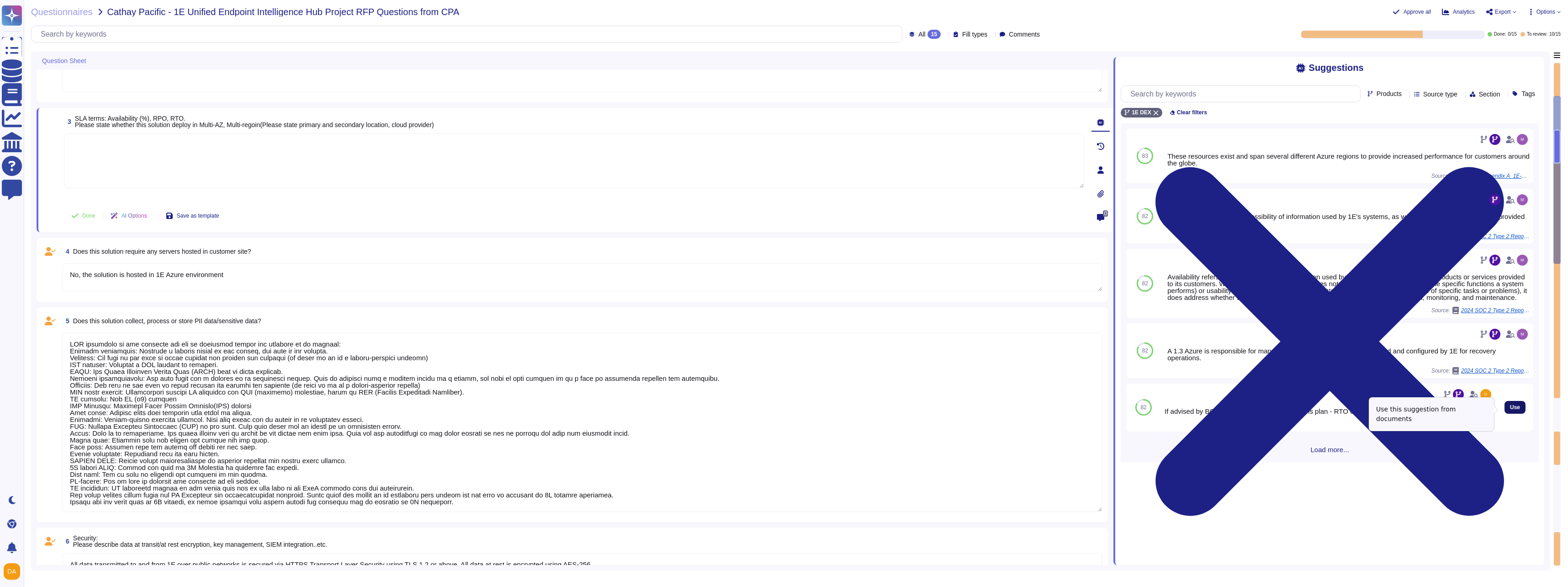
click at [1510, 410] on span "Use" at bounding box center [1515, 407] width 10 height 6
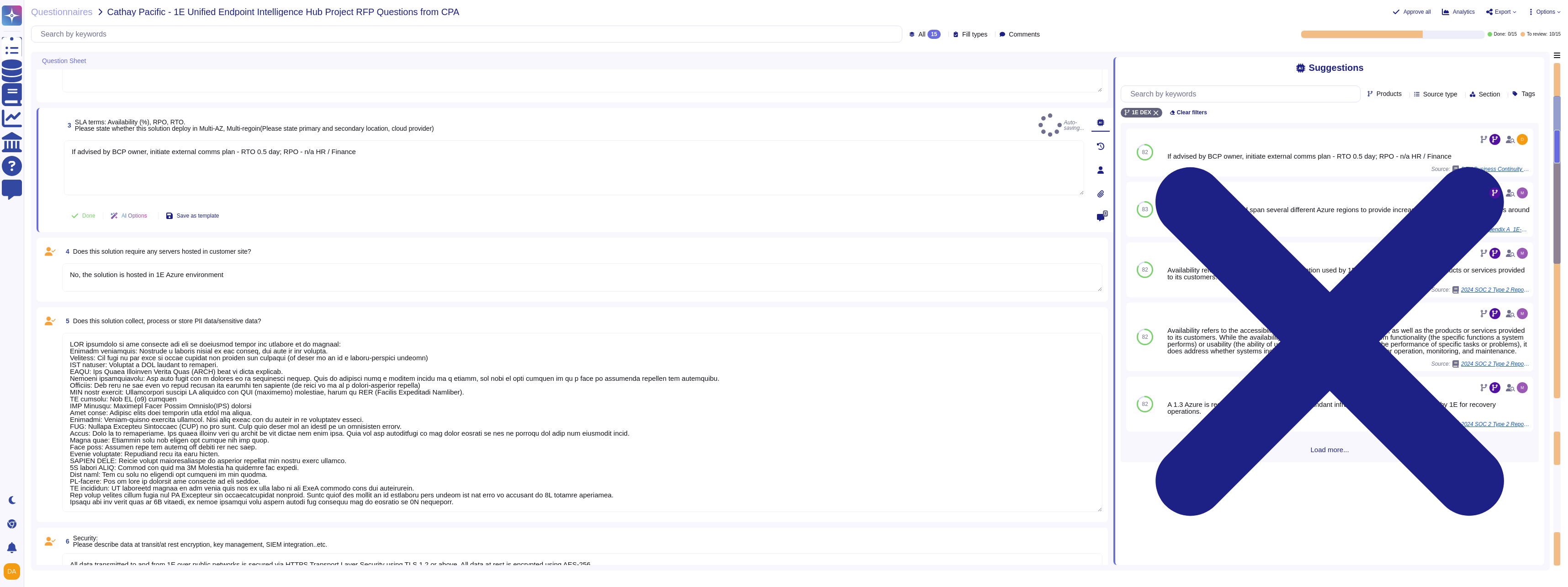
type textarea "PII collected by the platform for use by customers within the platform is as fo…"
type textarea "If advised by BCP owner, initiate external comms plan - RTO 0.5 day; RPO - n/a …"
type textarea "PII collected by the platform for use by customers within the platform is as fo…"
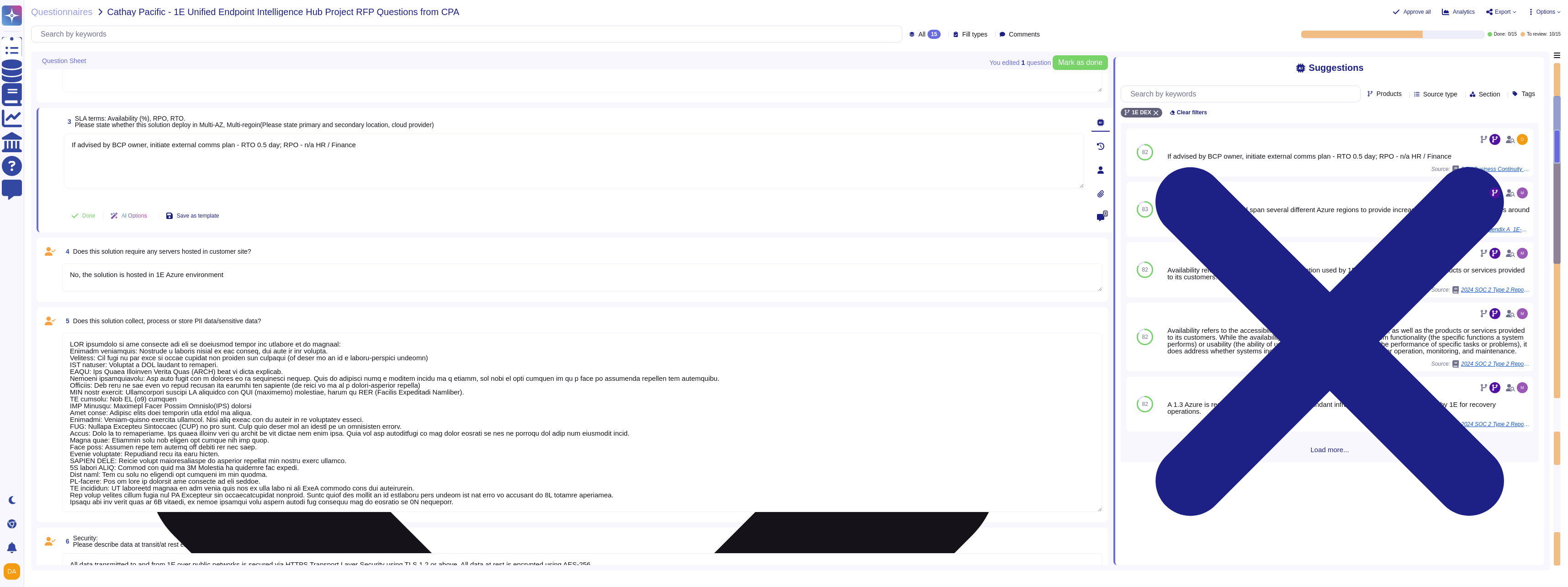
click at [240, 145] on textarea "If advised by BCP owner, initiate external comms plan - RTO 0.5 day; RPO - n/a …" at bounding box center [573, 161] width 1020 height 55
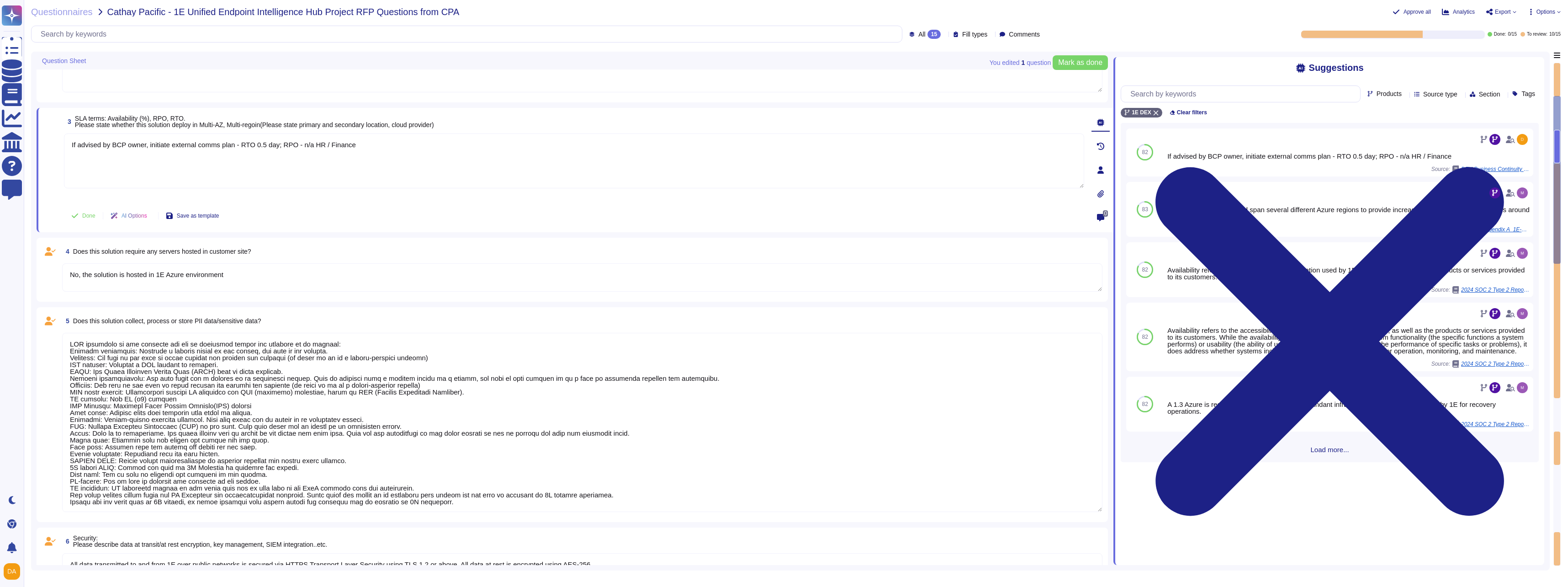
drag, startPoint x: 330, startPoint y: 153, endPoint x: 46, endPoint y: 133, distance: 284.7
click at [46, 133] on div "3 SLA terms: Availability (%), RPO, RTO. Please state whether this solution dep…" at bounding box center [564, 170] width 1040 height 113
type textarea "PII collected by the platform for use by customers within the platform is as fo…"
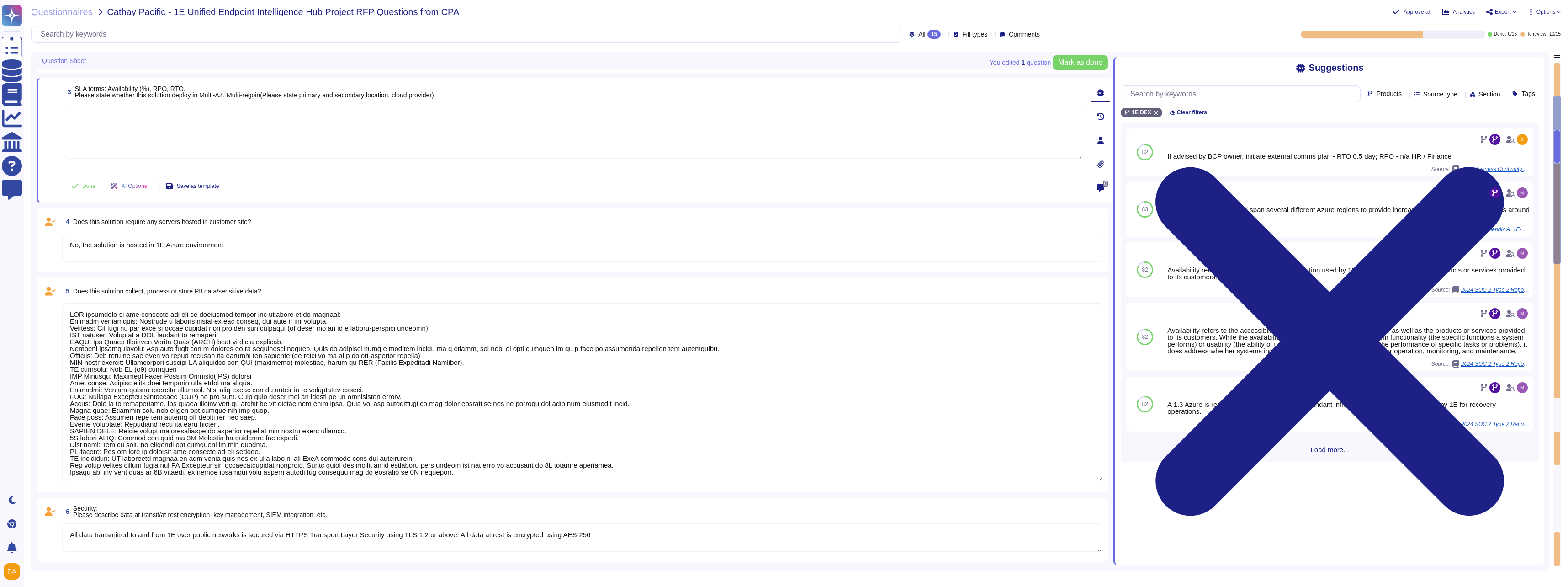
type textarea "Typically once per week"
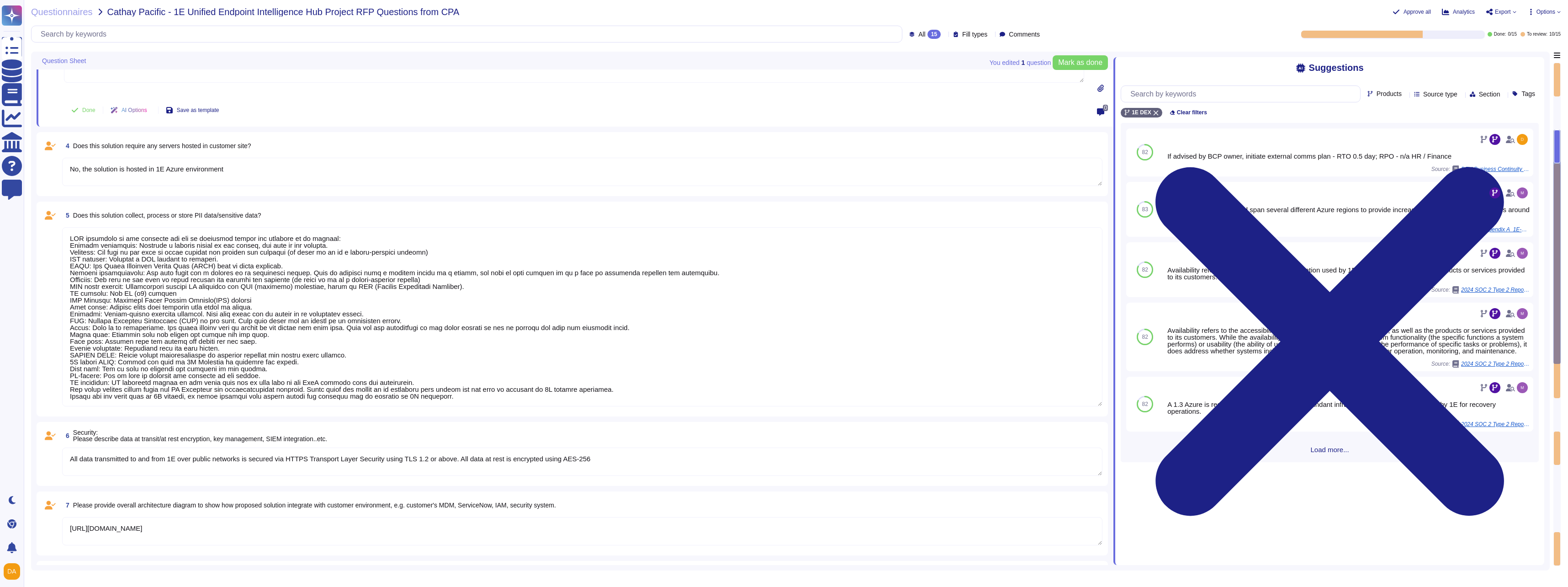
type textarea "PII collected by the platform for use by customers within the platform is as fo…"
type textarea "See Answer to A3-9"
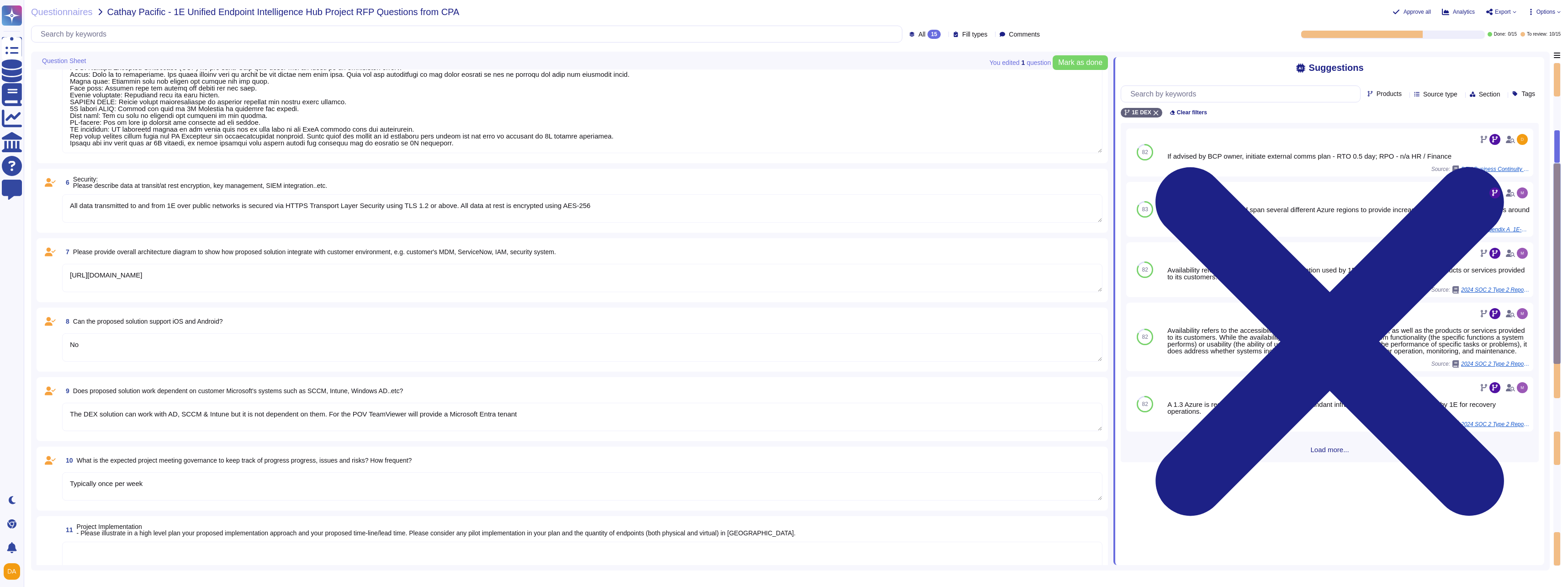
type textarea "PII collected by the platform for use by customers within the platform is as fo…"
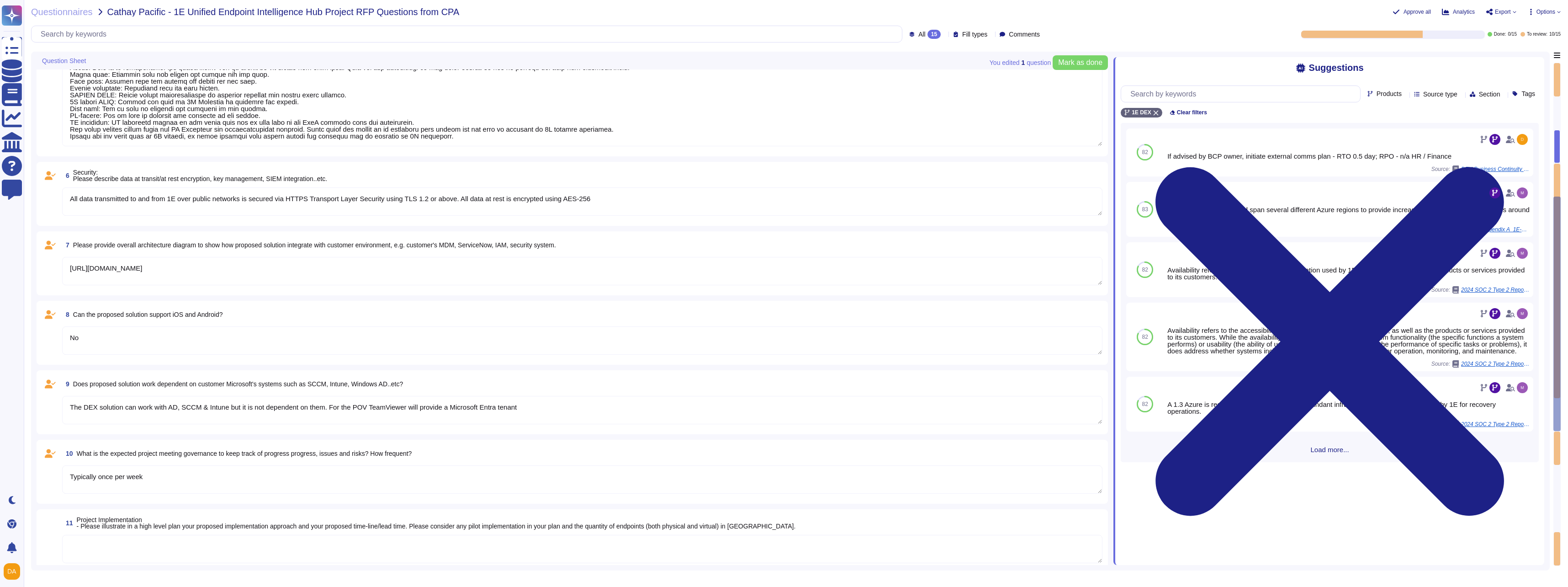
type textarea "Attach file "2025 1E Professional Services Implementation and Delivery Overview…"
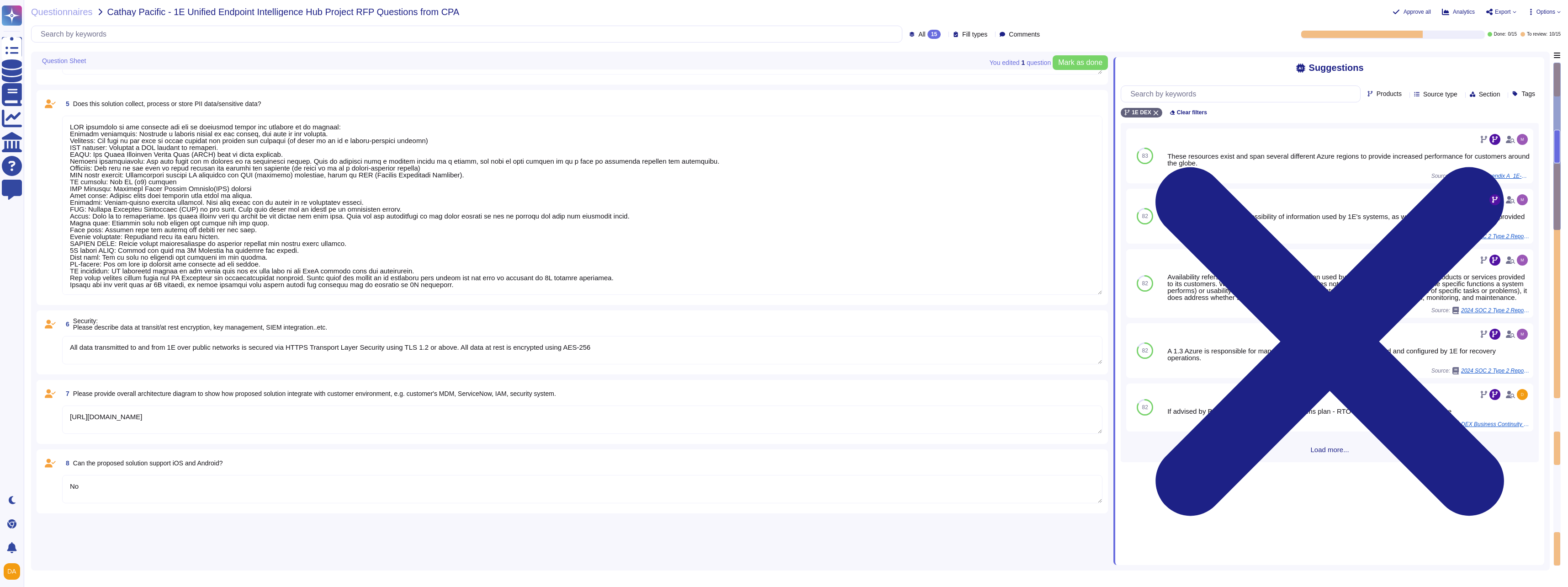
scroll to position [0, 0]
type textarea "PII collected by the platform for use by customers within the platform is as fo…"
type textarea "No, the solution is hosted in 1E Azure environment"
type textarea "No"
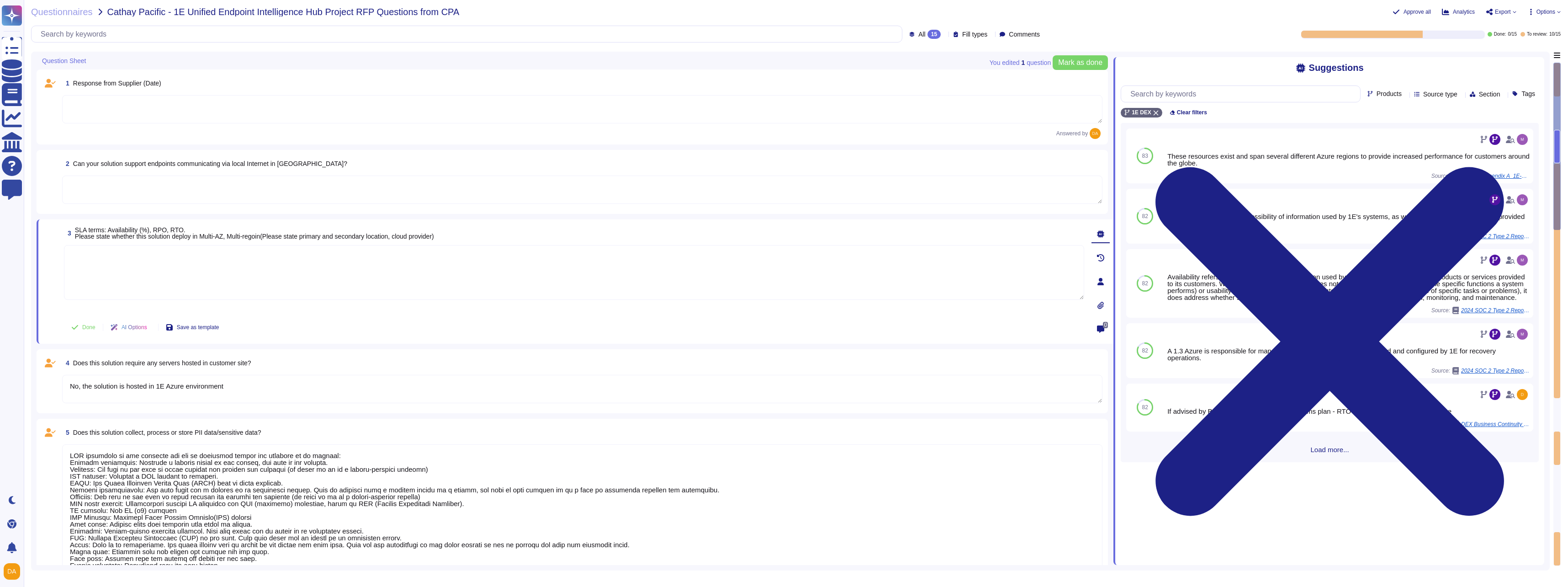
type textarea "PII collected by the platform for use by customers within the platform is as fo…"
